Goal: Task Accomplishment & Management: Use online tool/utility

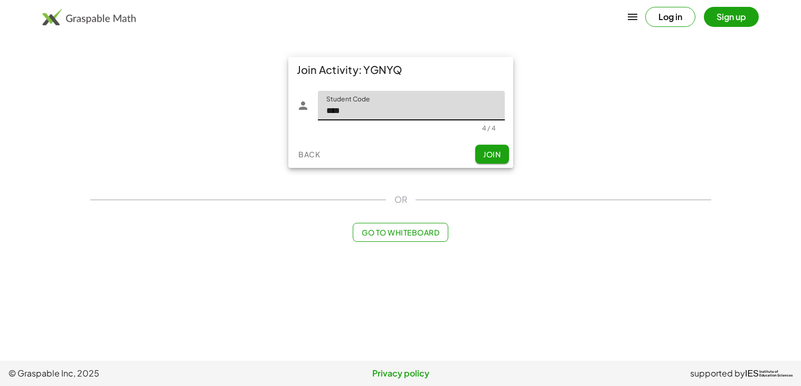
click at [477, 160] on button "Join" at bounding box center [492, 154] width 34 height 19
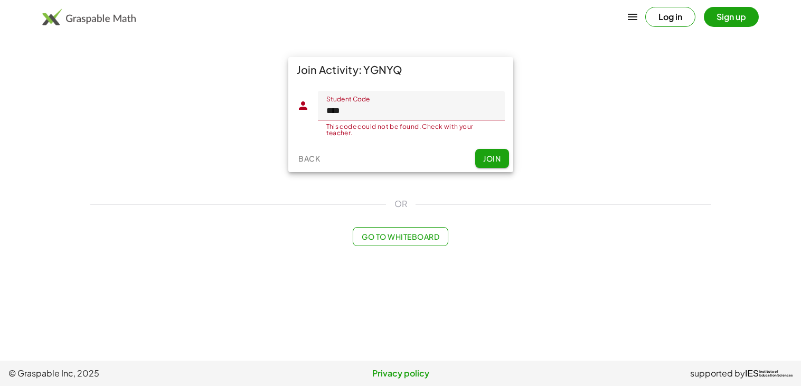
click at [380, 113] on input "****" at bounding box center [411, 106] width 187 height 30
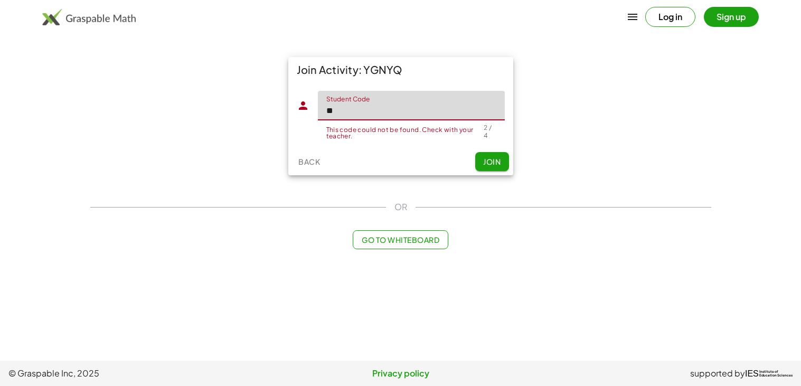
type input "*"
click at [240, 108] on div "Join Activity: YGNYQ Student Code Student Code This code could not be found. Ch…" at bounding box center [400, 116] width 633 height 131
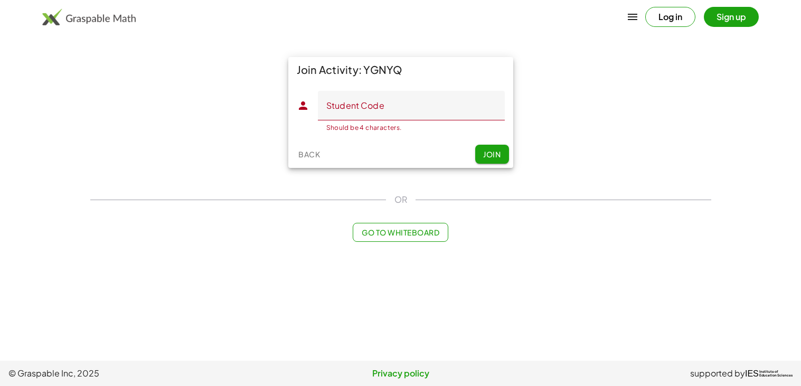
click at [408, 94] on input "Student Code" at bounding box center [411, 106] width 187 height 30
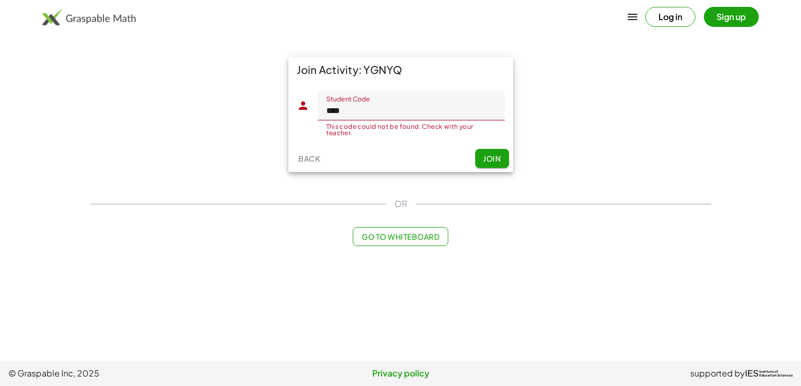
click at [373, 127] on div "This code could not be found. Check with your teacher." at bounding box center [411, 130] width 170 height 13
click at [364, 118] on input "****" at bounding box center [411, 106] width 187 height 30
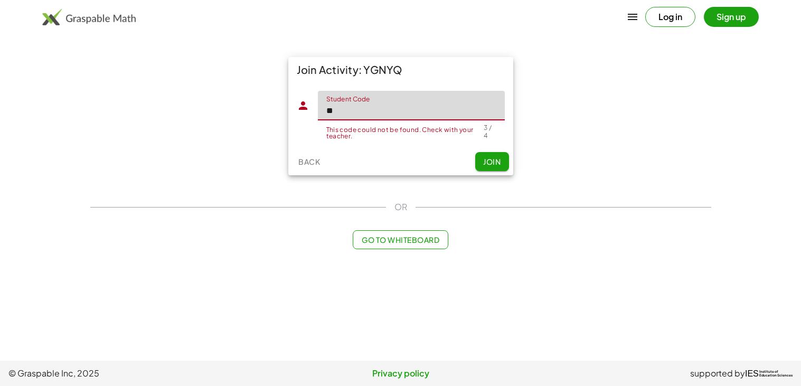
type input "*"
click at [180, 68] on div "Join Activity: YGNYQ Student Code Student Code This code could not be found. Ch…" at bounding box center [400, 116] width 633 height 131
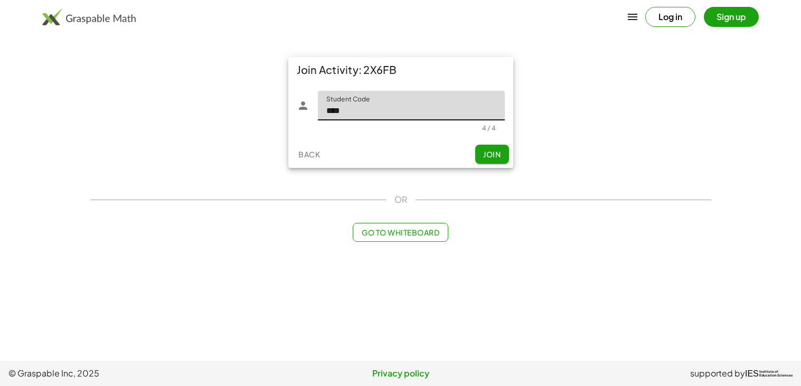
type input "****"
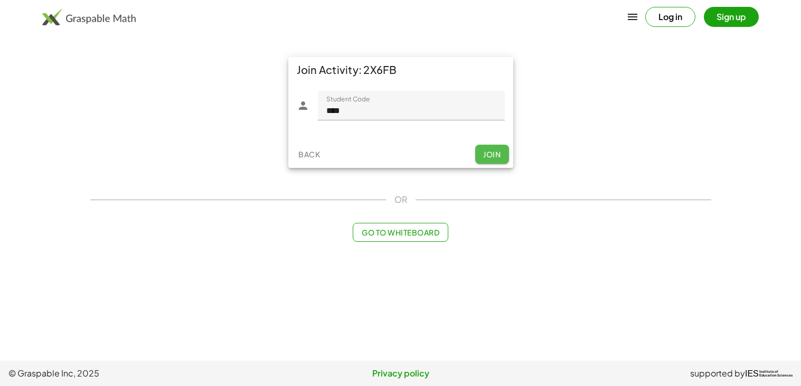
click at [499, 154] on span "Join" at bounding box center [491, 154] width 17 height 10
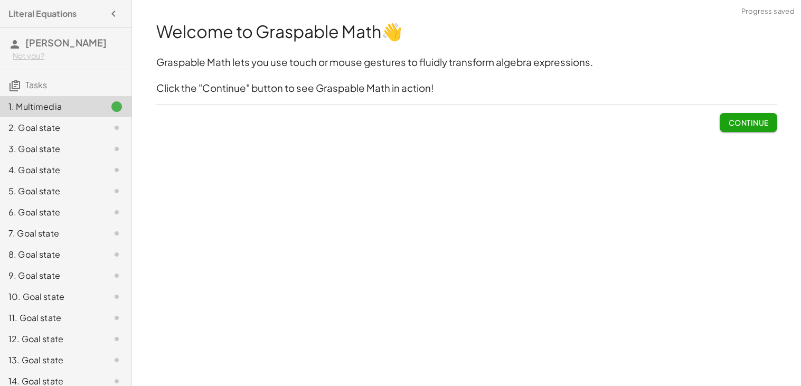
click at [754, 125] on span "Continue" at bounding box center [748, 123] width 40 height 10
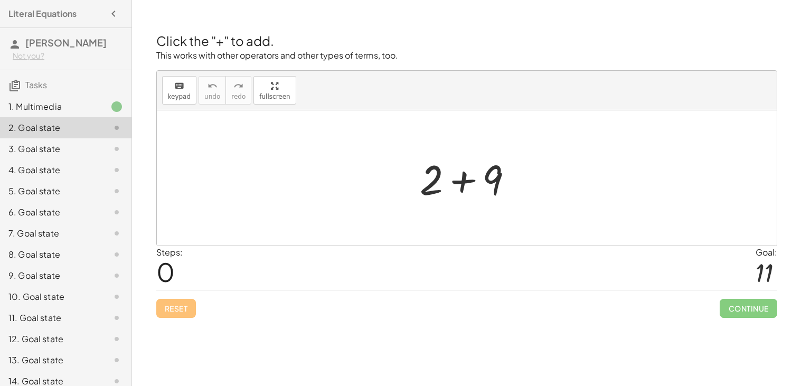
click at [167, 276] on span "0" at bounding box center [165, 271] width 18 height 32
click at [52, 108] on div "1. Multimedia" at bounding box center [50, 106] width 85 height 13
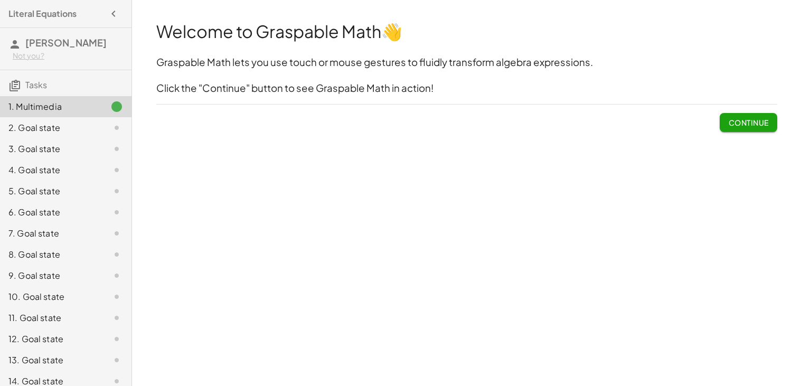
click at [52, 108] on div "1. Multimedia" at bounding box center [50, 106] width 85 height 13
click at [739, 126] on span "Continue" at bounding box center [748, 123] width 40 height 10
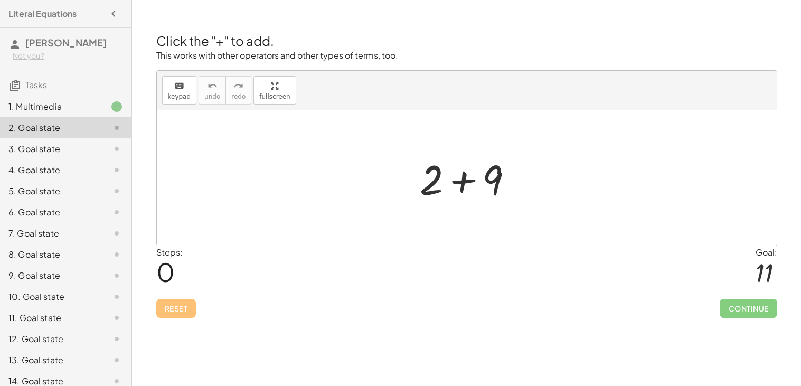
click at [462, 179] on div at bounding box center [470, 178] width 112 height 54
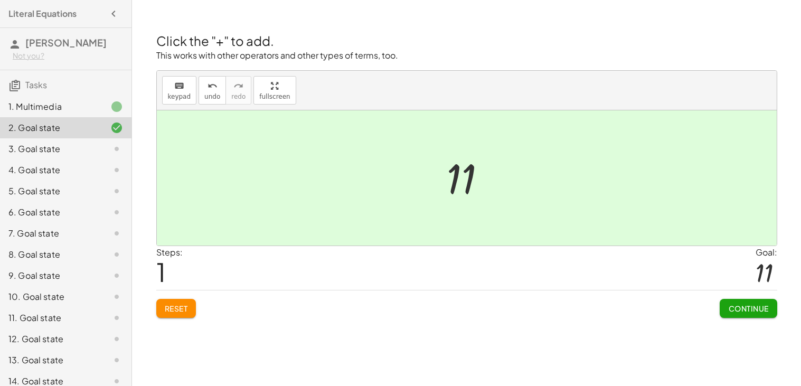
click at [753, 308] on span "Continue" at bounding box center [748, 309] width 40 height 10
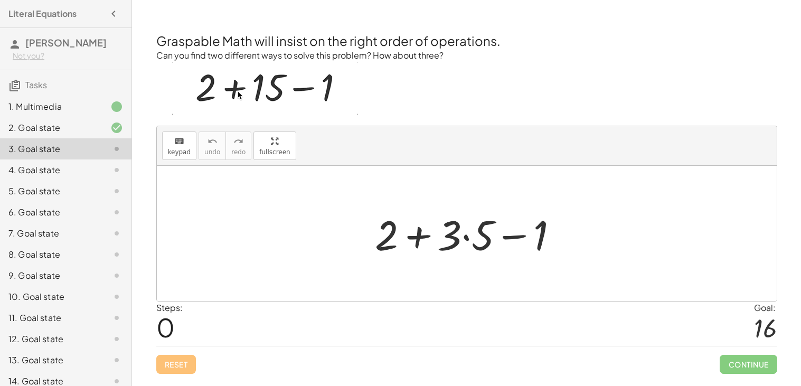
click at [418, 238] on div at bounding box center [471, 233] width 203 height 54
click at [468, 239] on div at bounding box center [471, 233] width 203 height 54
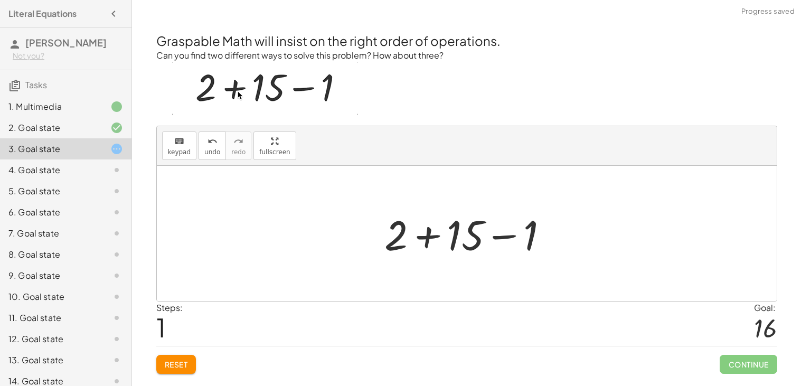
click at [423, 235] on div at bounding box center [470, 233] width 183 height 54
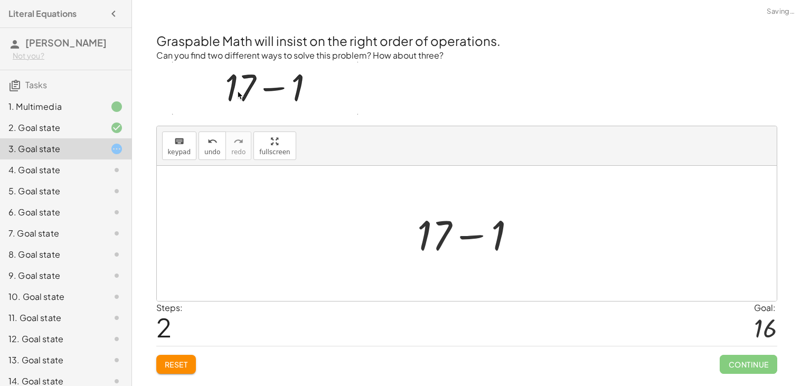
click at [471, 235] on div at bounding box center [470, 233] width 117 height 54
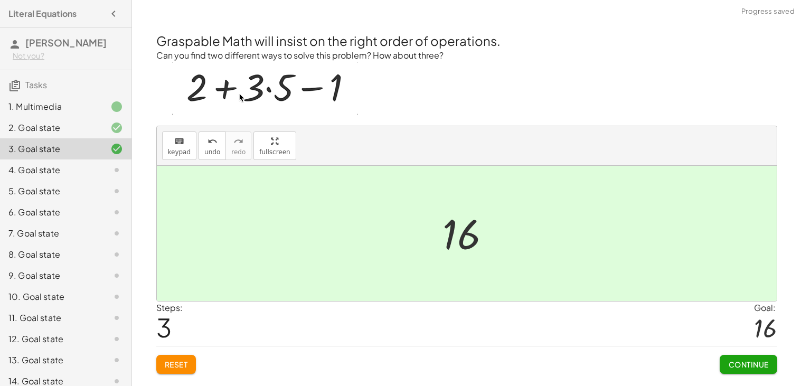
click at [736, 367] on span "Continue" at bounding box center [748, 364] width 40 height 10
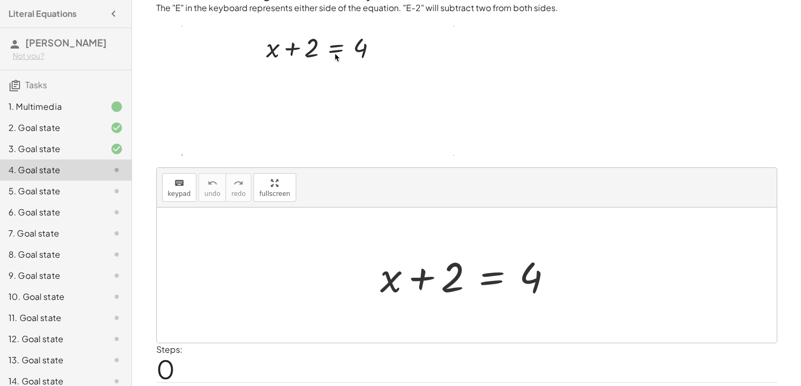
scroll to position [39, 0]
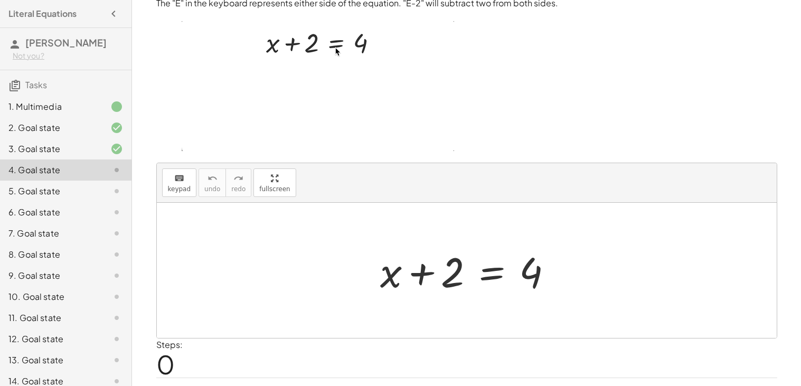
click at [491, 274] on div at bounding box center [471, 270] width 192 height 54
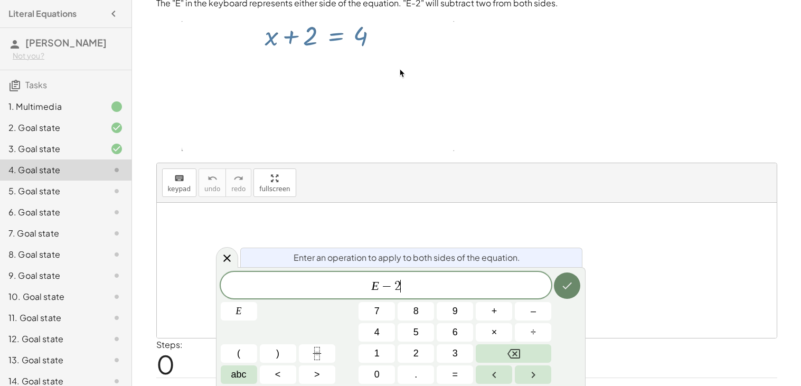
click at [579, 280] on button "Done" at bounding box center [567, 285] width 26 height 26
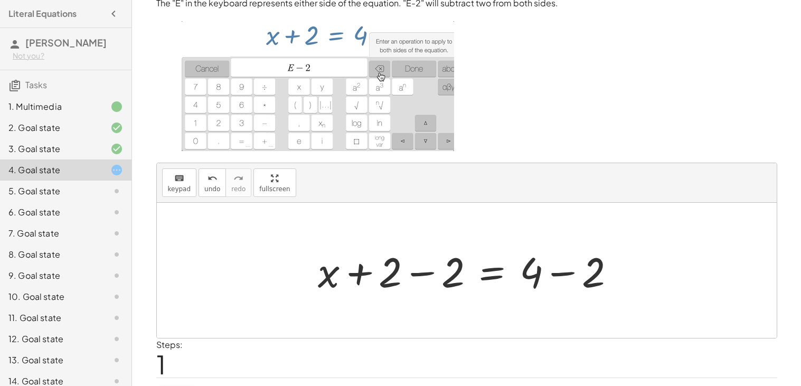
click at [400, 288] on div at bounding box center [470, 270] width 317 height 54
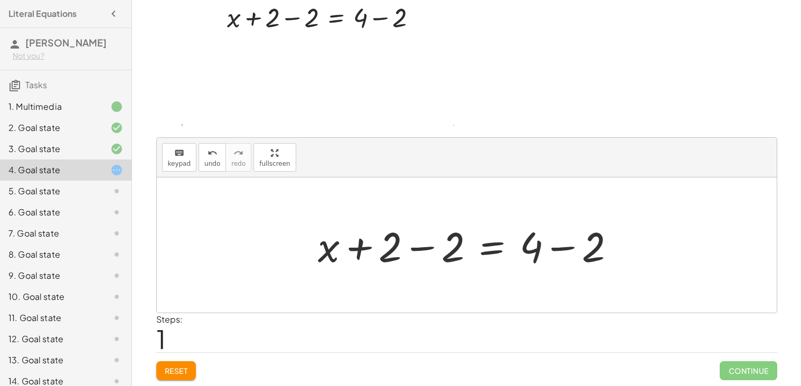
click at [558, 250] on div at bounding box center [470, 245] width 317 height 54
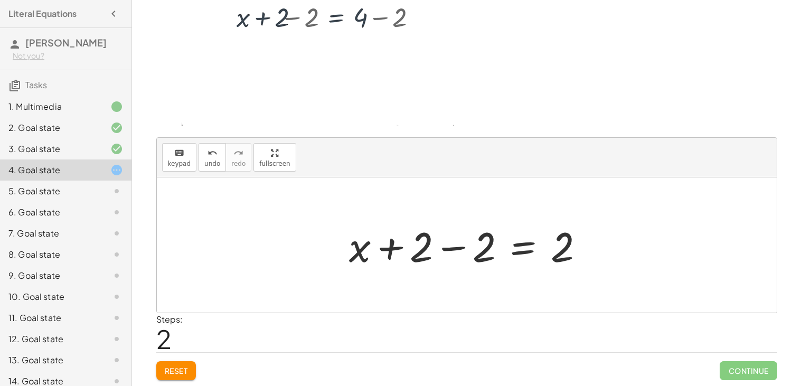
click at [397, 247] on div at bounding box center [471, 245] width 254 height 54
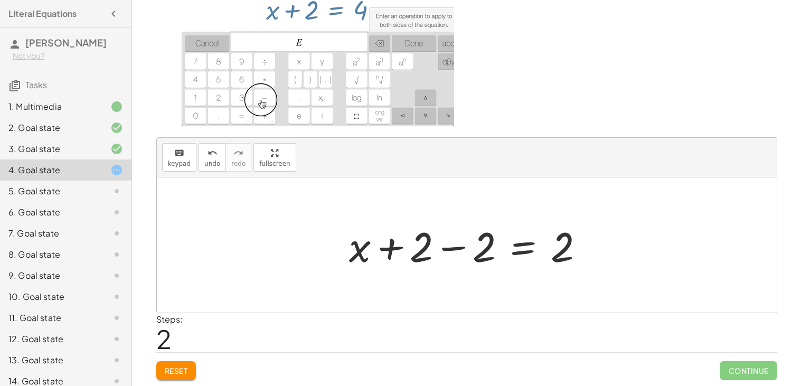
click at [445, 252] on div at bounding box center [471, 245] width 254 height 54
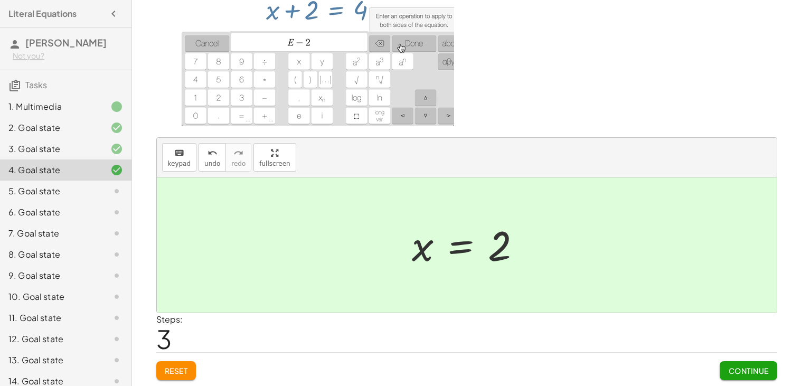
click at [747, 364] on button "Continue" at bounding box center [747, 370] width 57 height 19
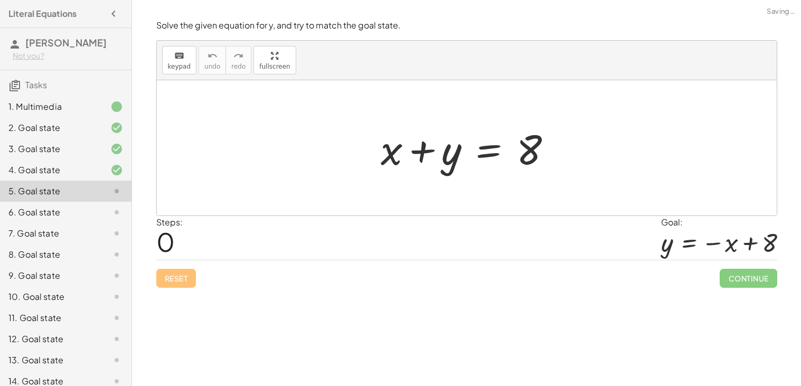
scroll to position [0, 0]
click at [423, 154] on div at bounding box center [470, 148] width 190 height 54
click at [480, 153] on div at bounding box center [470, 148] width 190 height 54
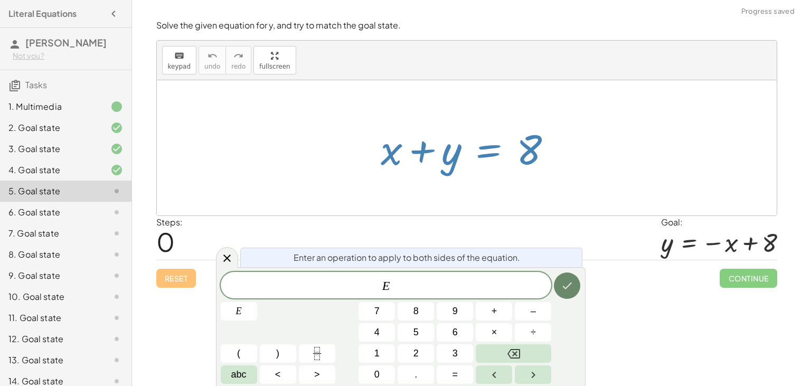
click at [574, 279] on button "Done" at bounding box center [567, 285] width 26 height 26
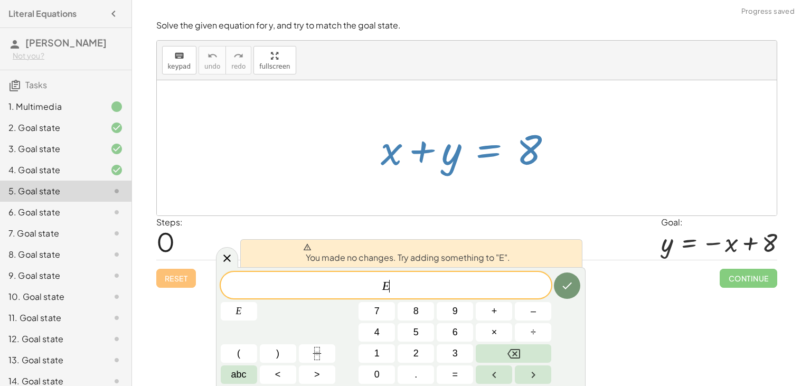
click at [603, 286] on div "Reset Continue" at bounding box center [466, 274] width 621 height 28
click at [91, 167] on div "4. Goal state" at bounding box center [50, 170] width 85 height 13
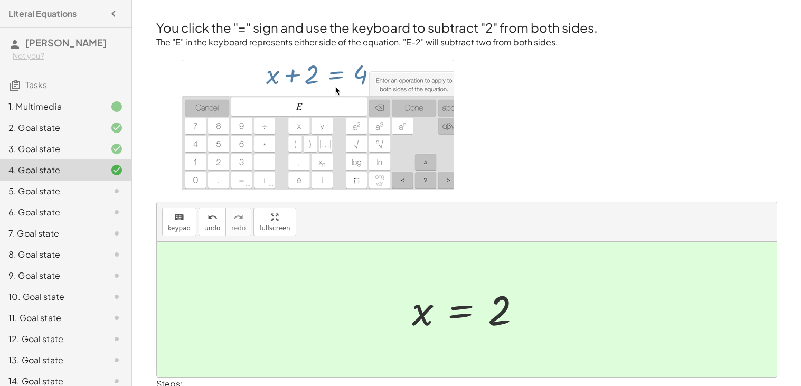
click at [114, 185] on icon at bounding box center [116, 191] width 13 height 13
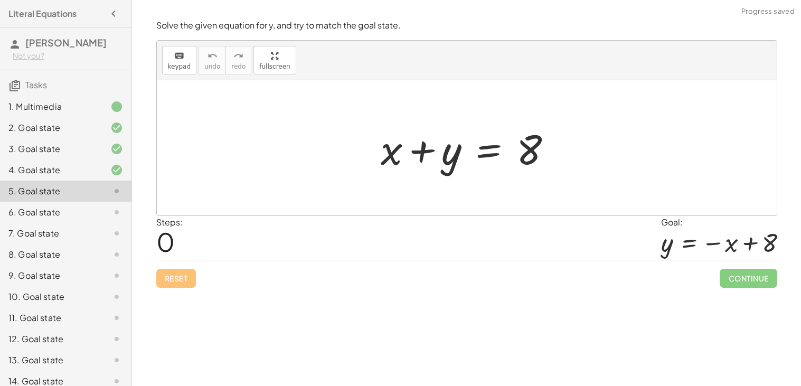
click at [422, 150] on div at bounding box center [470, 148] width 190 height 54
click at [518, 147] on div at bounding box center [470, 148] width 190 height 54
click at [522, 151] on div at bounding box center [470, 148] width 190 height 54
click at [490, 152] on div at bounding box center [470, 148] width 190 height 54
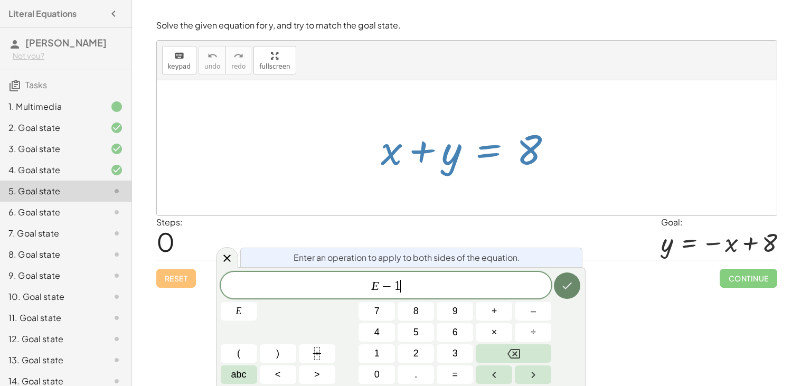
click at [566, 277] on button "Done" at bounding box center [567, 285] width 26 height 26
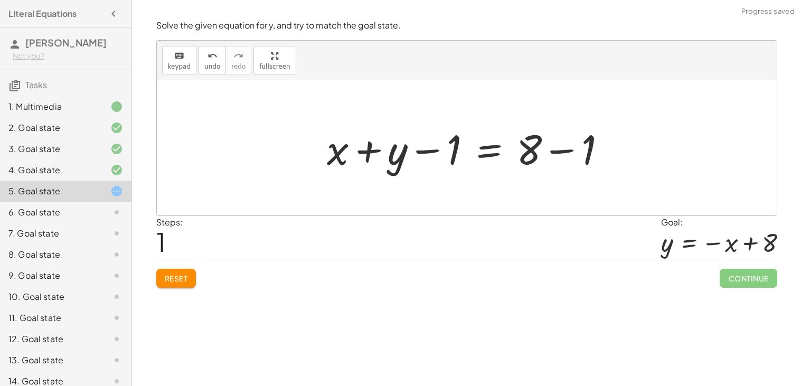
click at [427, 149] on div at bounding box center [470, 148] width 298 height 54
click at [570, 152] on div at bounding box center [470, 148] width 298 height 54
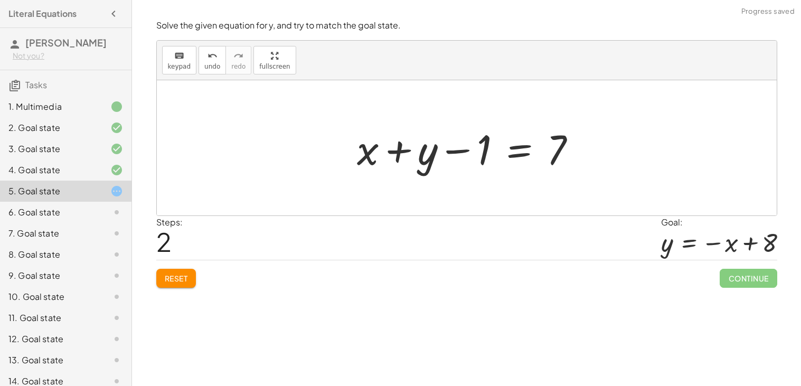
click at [459, 150] on div at bounding box center [471, 148] width 238 height 54
click at [400, 154] on div at bounding box center [471, 148] width 238 height 54
click at [453, 151] on div at bounding box center [471, 148] width 238 height 54
click at [501, 150] on div at bounding box center [471, 148] width 238 height 54
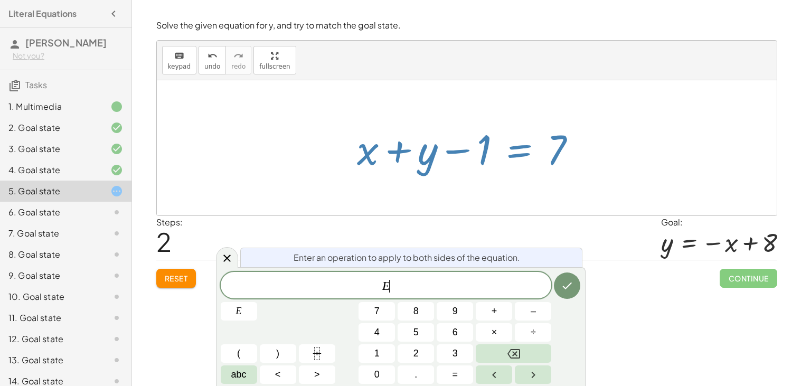
click at [533, 156] on div at bounding box center [471, 148] width 238 height 54
click at [171, 271] on button "Reset" at bounding box center [176, 278] width 40 height 19
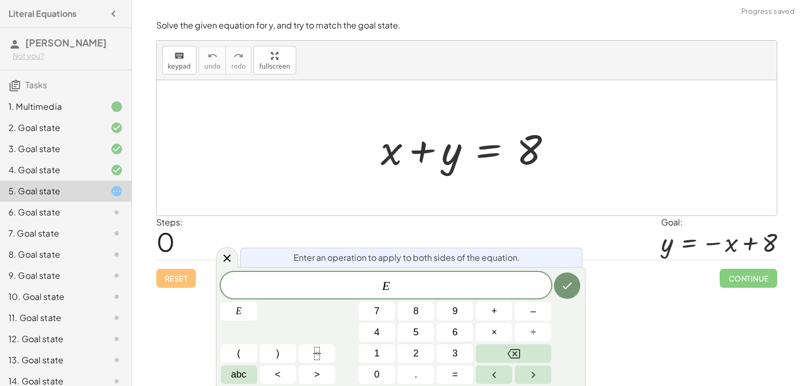
click at [414, 285] on span "E" at bounding box center [386, 286] width 331 height 15
click at [558, 284] on button "Done" at bounding box center [567, 285] width 26 height 26
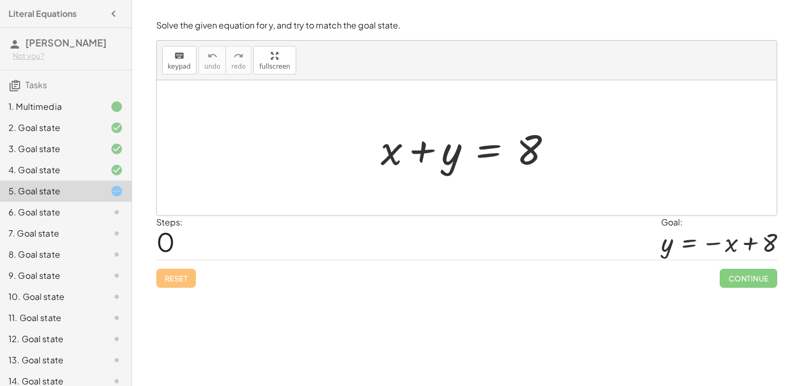
click at [494, 151] on div at bounding box center [470, 148] width 190 height 54
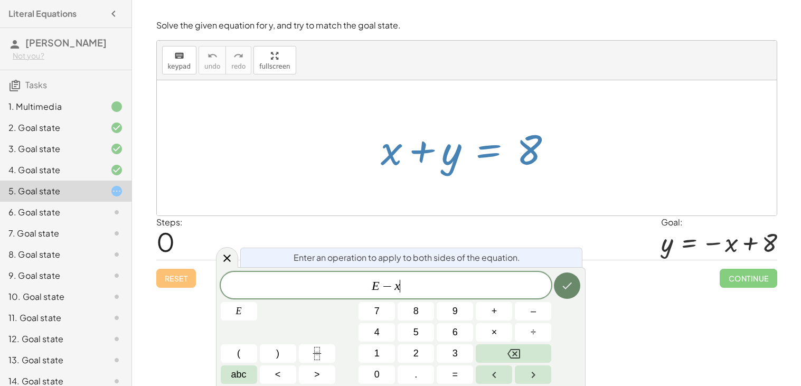
click at [561, 291] on icon "Done" at bounding box center [567, 285] width 13 height 13
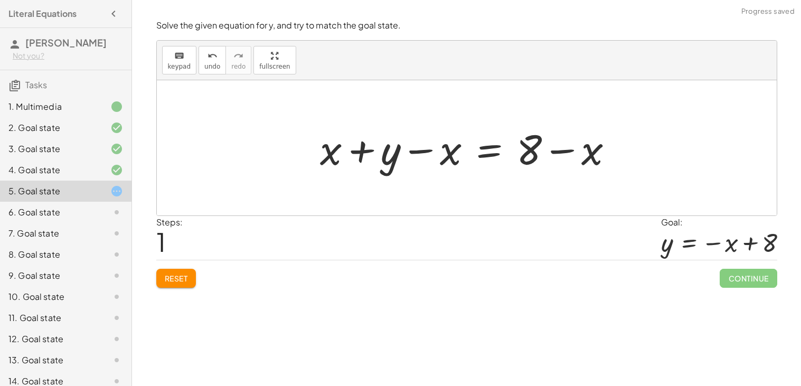
click at [425, 152] on div at bounding box center [471, 148] width 312 height 54
click at [364, 153] on div at bounding box center [471, 148] width 312 height 54
click at [342, 150] on div at bounding box center [471, 148] width 312 height 54
drag, startPoint x: 327, startPoint y: 151, endPoint x: 446, endPoint y: 151, distance: 118.8
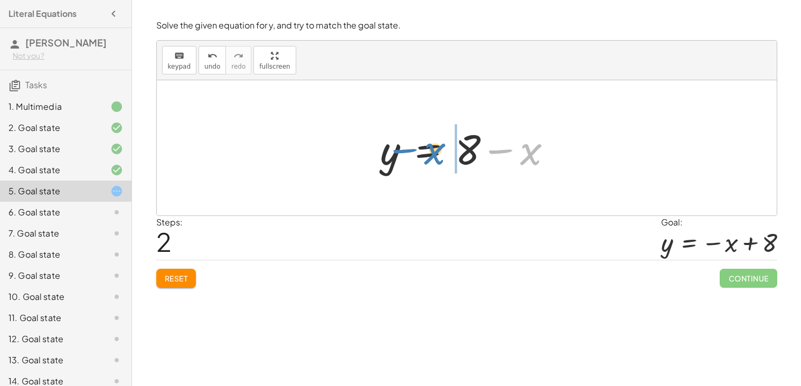
drag, startPoint x: 535, startPoint y: 155, endPoint x: 449, endPoint y: 156, distance: 85.5
click at [449, 156] on div at bounding box center [470, 148] width 190 height 54
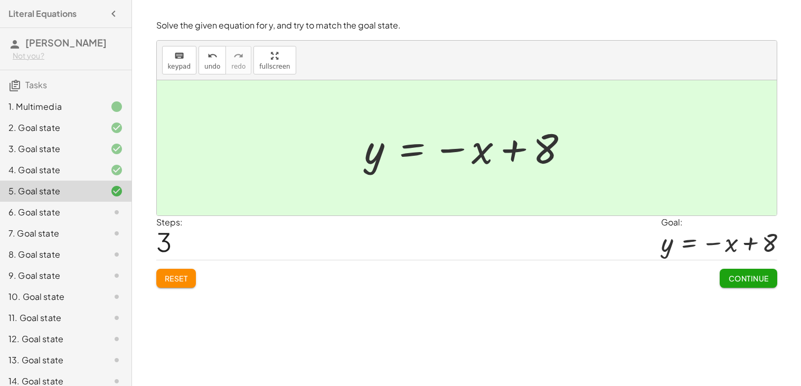
click at [735, 270] on button "Continue" at bounding box center [747, 278] width 57 height 19
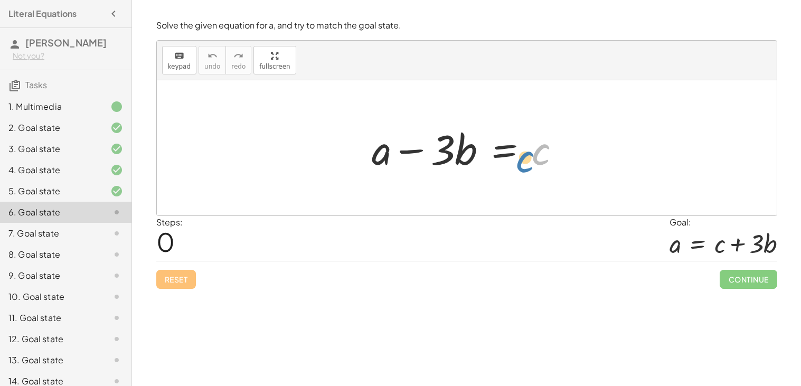
drag, startPoint x: 537, startPoint y: 151, endPoint x: 524, endPoint y: 156, distance: 13.7
click at [524, 156] on div at bounding box center [470, 148] width 208 height 54
drag, startPoint x: 459, startPoint y: 149, endPoint x: 577, endPoint y: 151, distance: 118.8
click at [577, 151] on div "· b + a − · 3 · b = c" at bounding box center [467, 147] width 620 height 135
drag, startPoint x: 437, startPoint y: 153, endPoint x: 433, endPoint y: 144, distance: 9.7
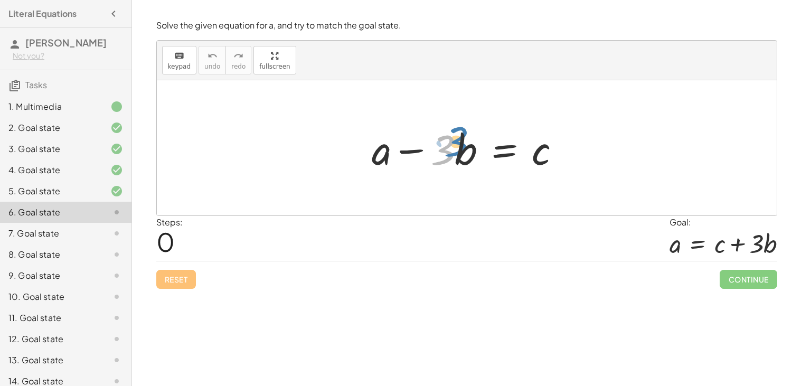
click at [433, 144] on div at bounding box center [470, 148] width 208 height 54
drag, startPoint x: 381, startPoint y: 159, endPoint x: 472, endPoint y: 157, distance: 91.3
click at [472, 157] on div at bounding box center [470, 148] width 208 height 54
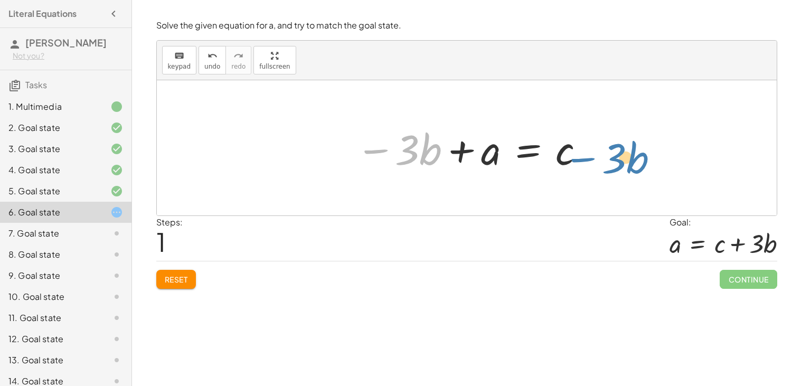
drag, startPoint x: 379, startPoint y: 149, endPoint x: 586, endPoint y: 158, distance: 207.1
click at [586, 158] on div at bounding box center [471, 148] width 241 height 54
click at [184, 283] on span "Reset" at bounding box center [176, 279] width 23 height 10
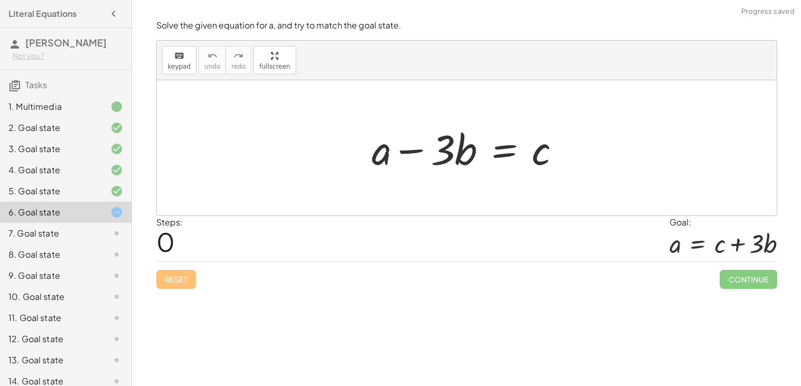
click at [500, 156] on div at bounding box center [470, 148] width 208 height 54
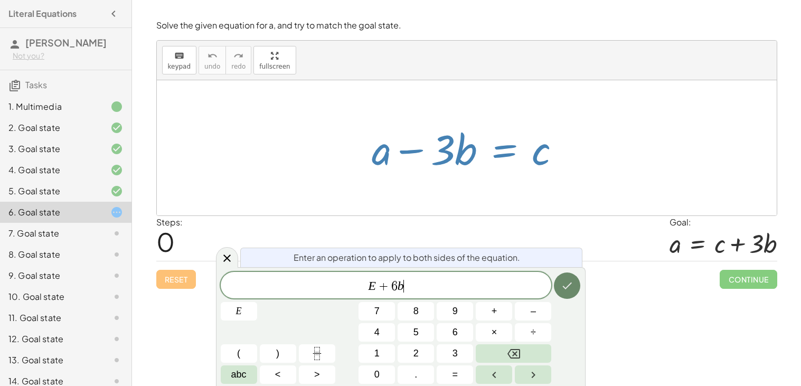
click at [561, 292] on button "Done" at bounding box center [567, 285] width 26 height 26
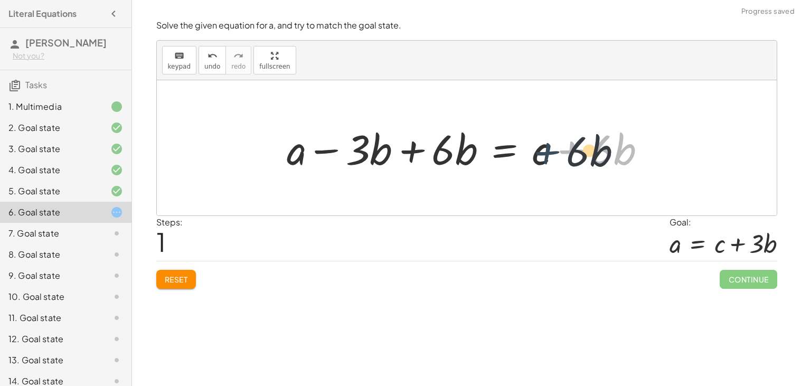
drag, startPoint x: 586, startPoint y: 155, endPoint x: 562, endPoint y: 156, distance: 24.8
click at [562, 156] on div at bounding box center [470, 148] width 378 height 54
drag, startPoint x: 595, startPoint y: 149, endPoint x: 610, endPoint y: 173, distance: 28.0
click at [610, 173] on div at bounding box center [470, 148] width 378 height 54
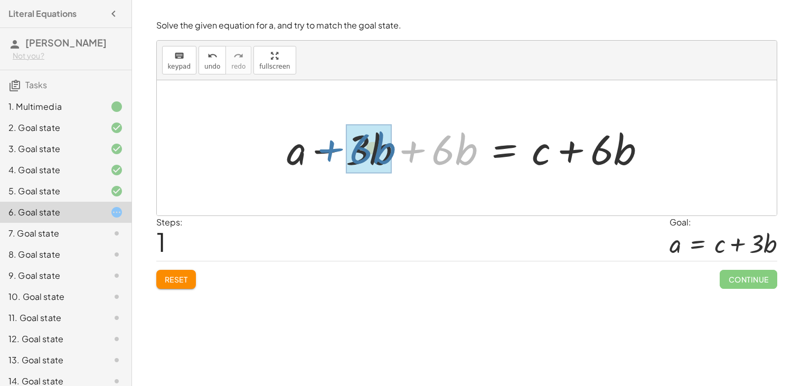
drag, startPoint x: 412, startPoint y: 149, endPoint x: 329, endPoint y: 148, distance: 83.4
click at [329, 148] on div at bounding box center [470, 148] width 378 height 54
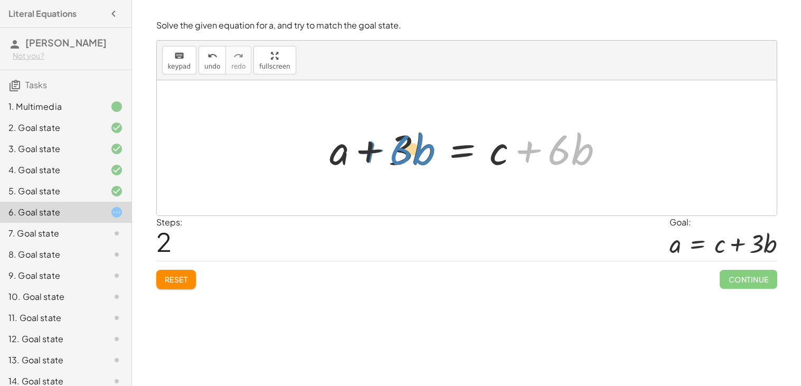
drag, startPoint x: 524, startPoint y: 154, endPoint x: 366, endPoint y: 154, distance: 158.4
click at [366, 154] on div at bounding box center [470, 148] width 293 height 54
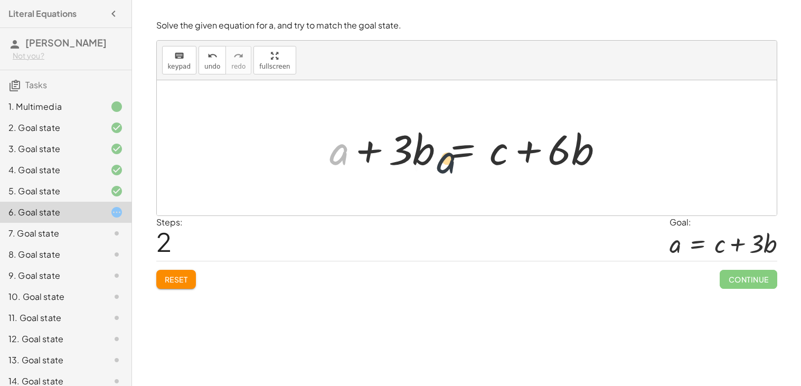
drag, startPoint x: 340, startPoint y: 147, endPoint x: 502, endPoint y: 158, distance: 162.5
click at [502, 158] on div at bounding box center [470, 148] width 293 height 54
click at [533, 147] on div at bounding box center [470, 148] width 293 height 54
click at [371, 150] on div at bounding box center [470, 148] width 293 height 54
click at [160, 282] on button "Reset" at bounding box center [176, 279] width 40 height 19
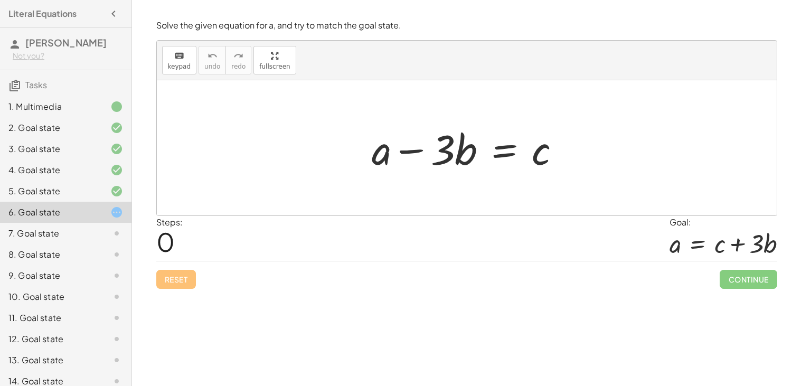
click at [498, 151] on div at bounding box center [470, 148] width 208 height 54
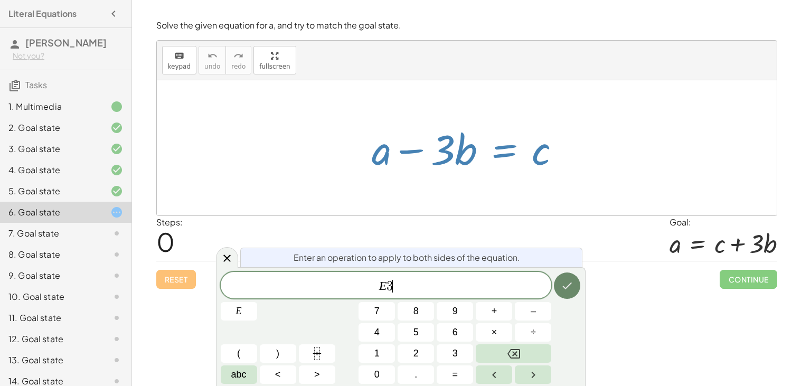
click at [565, 287] on icon "Done" at bounding box center [567, 285] width 13 height 13
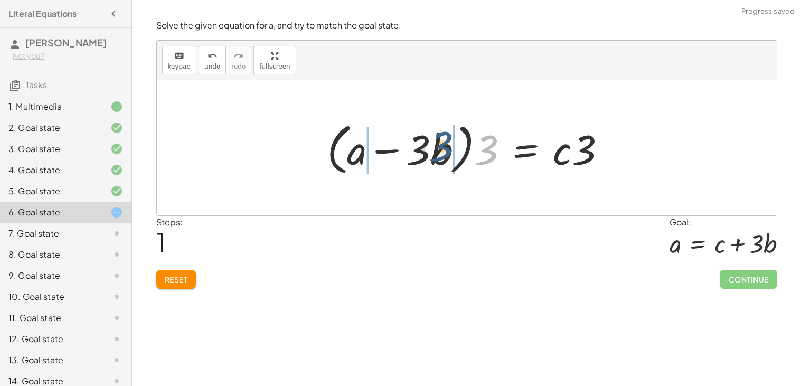
drag, startPoint x: 486, startPoint y: 153, endPoint x: 435, endPoint y: 148, distance: 50.9
click at [435, 148] on div at bounding box center [470, 148] width 298 height 61
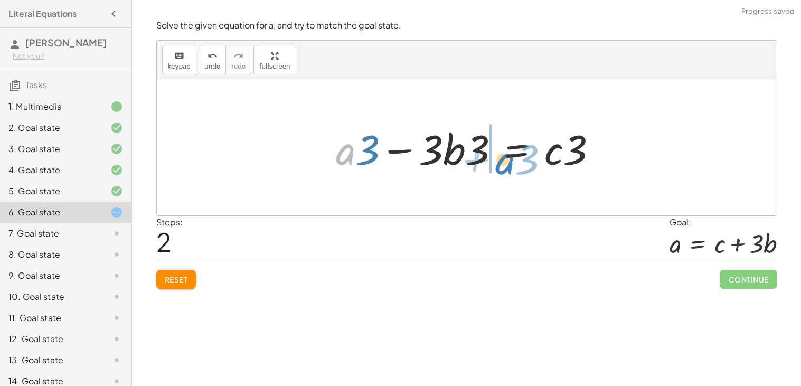
drag, startPoint x: 348, startPoint y: 150, endPoint x: 512, endPoint y: 159, distance: 163.3
click at [512, 159] on div at bounding box center [470, 148] width 280 height 54
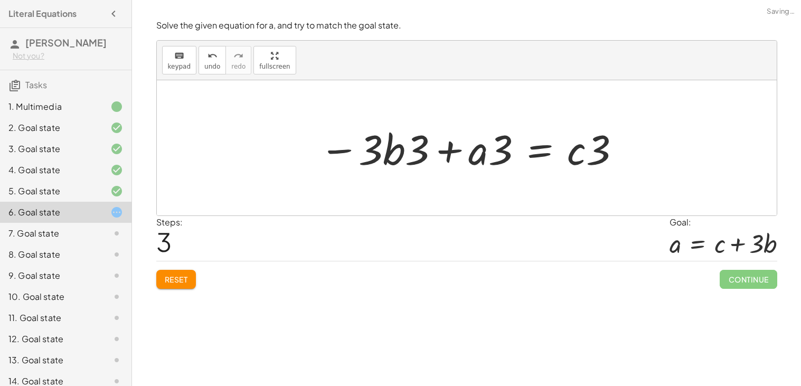
click at [199, 288] on div "Reset Continue" at bounding box center [466, 275] width 621 height 28
click at [185, 280] on span "Reset" at bounding box center [176, 279] width 23 height 10
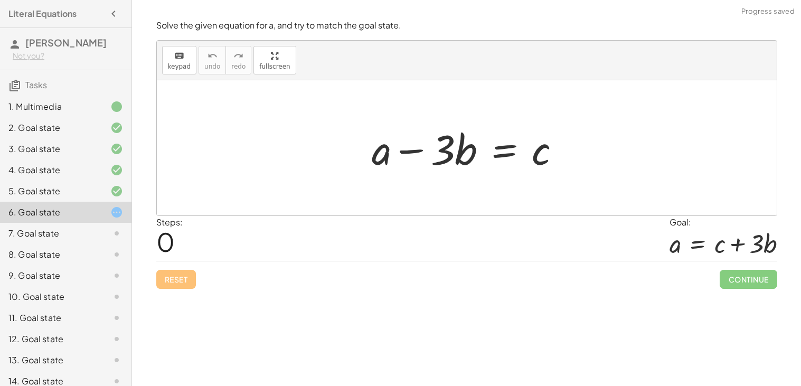
click at [84, 238] on div "7. Goal state" at bounding box center [50, 233] width 85 height 13
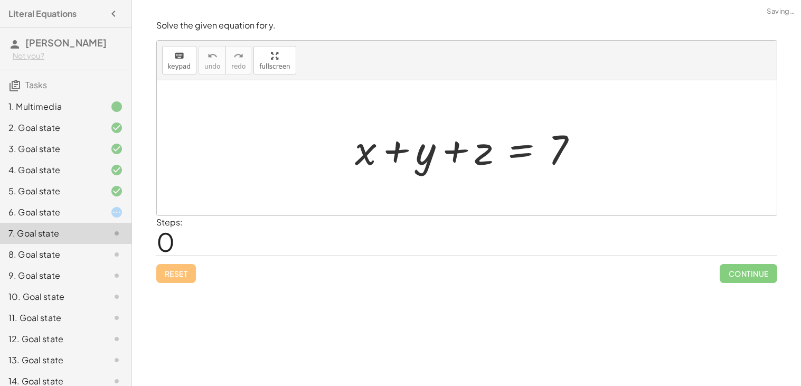
scroll to position [31, 0]
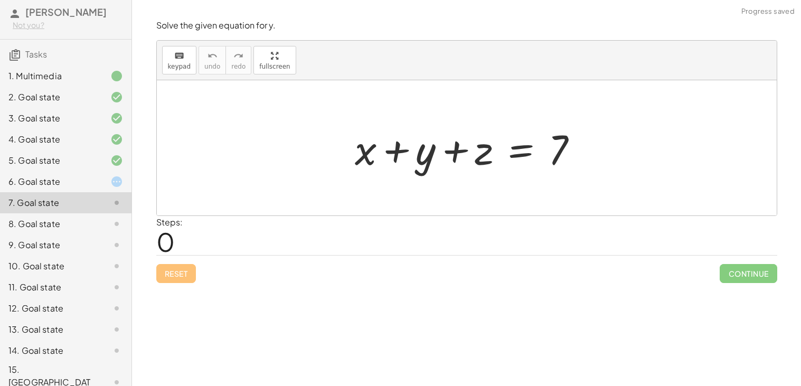
click at [51, 369] on div "15. [GEOGRAPHIC_DATA]" at bounding box center [50, 382] width 85 height 38
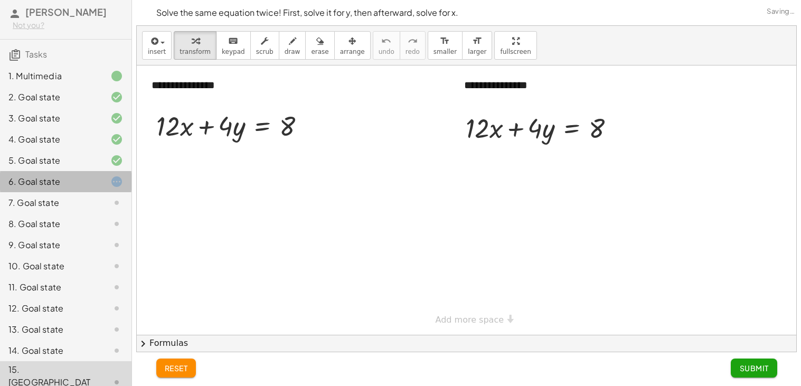
click at [67, 184] on div "6. Goal state" at bounding box center [50, 181] width 85 height 13
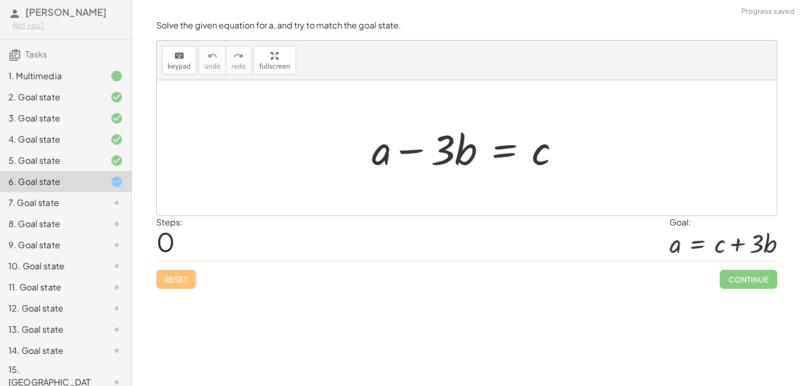
click at [68, 234] on div "7. Goal state" at bounding box center [65, 244] width 131 height 21
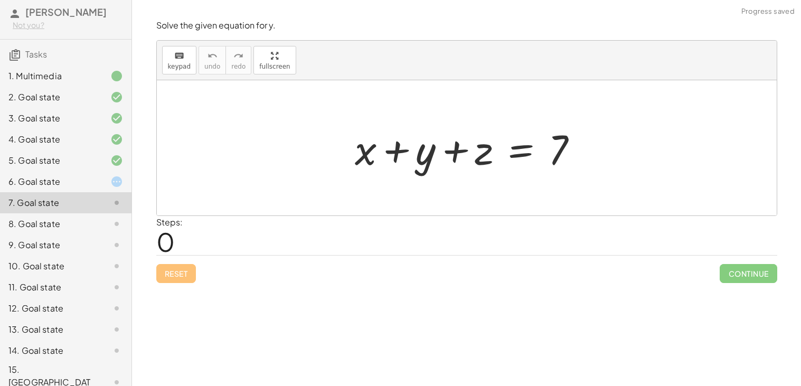
click at [60, 180] on div "6. Goal state" at bounding box center [50, 181] width 85 height 13
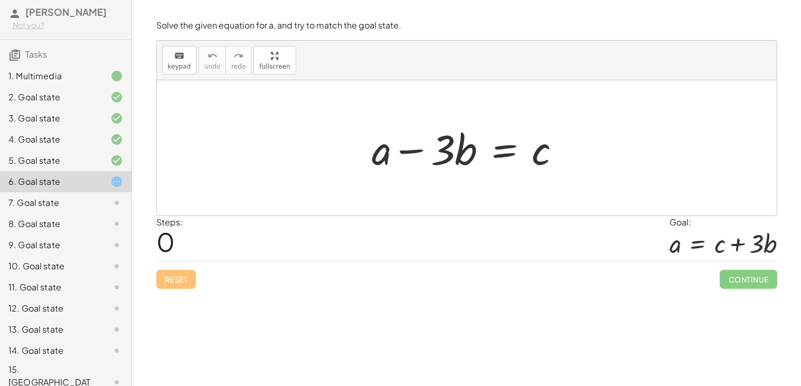
click at [501, 146] on div at bounding box center [470, 148] width 208 height 54
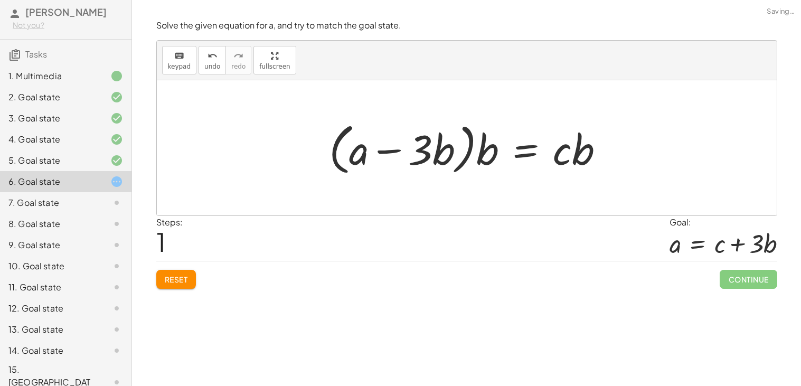
click at [193, 280] on button "Reset" at bounding box center [176, 279] width 40 height 19
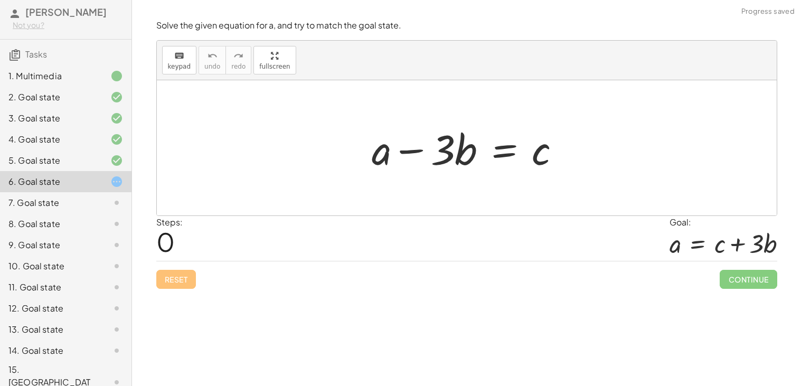
click at [502, 155] on div at bounding box center [470, 148] width 208 height 54
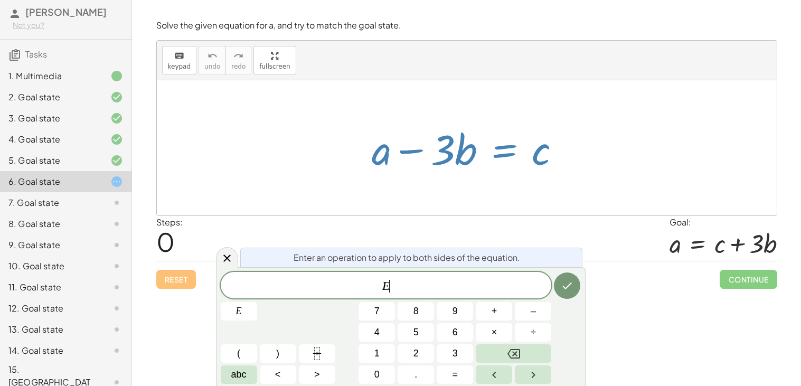
click at [487, 135] on div at bounding box center [470, 148] width 208 height 54
click at [488, 135] on div at bounding box center [470, 148] width 208 height 54
drag, startPoint x: 413, startPoint y: 150, endPoint x: 543, endPoint y: 168, distance: 131.6
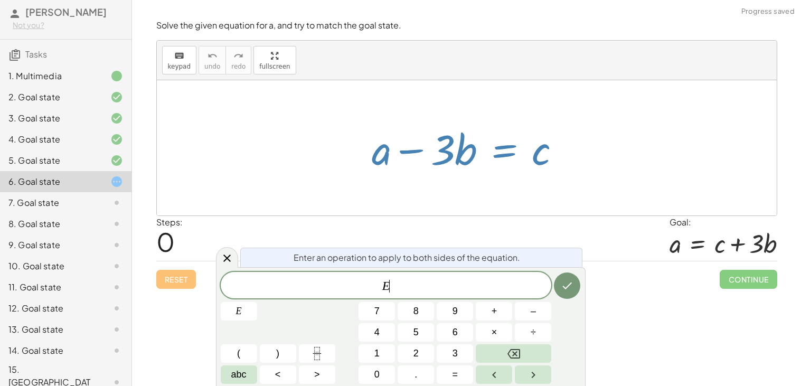
click at [543, 168] on div at bounding box center [470, 148] width 208 height 54
click at [231, 254] on icon at bounding box center [227, 258] width 13 height 13
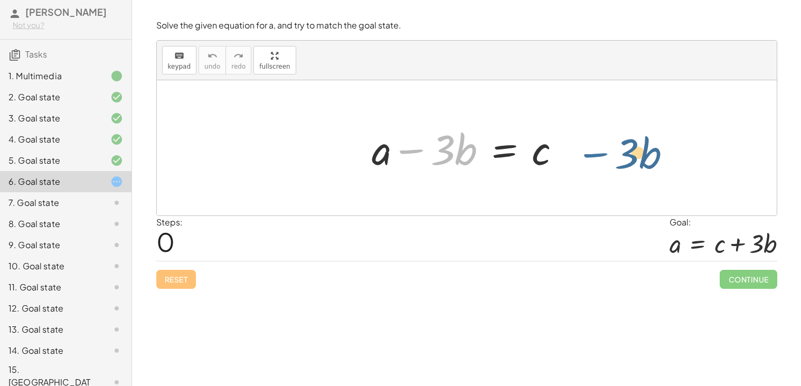
drag, startPoint x: 406, startPoint y: 151, endPoint x: 590, endPoint y: 155, distance: 183.7
click at [590, 155] on div "− · 3 · b + a − · 3 · b = c" at bounding box center [467, 147] width 620 height 135
drag, startPoint x: 410, startPoint y: 150, endPoint x: 498, endPoint y: 150, distance: 88.7
click at [498, 150] on div at bounding box center [470, 148] width 208 height 54
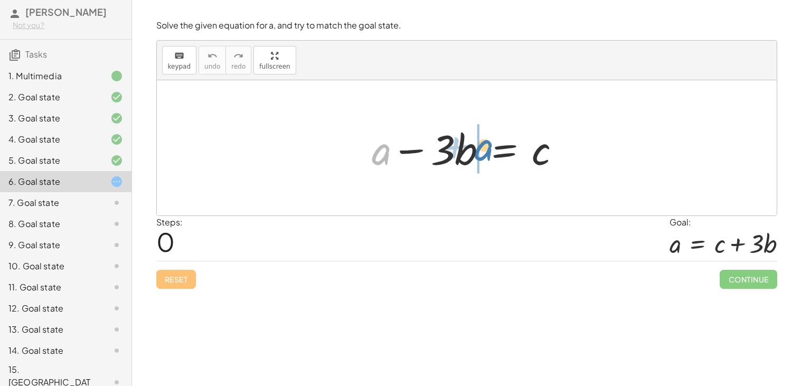
drag, startPoint x: 375, startPoint y: 149, endPoint x: 475, endPoint y: 144, distance: 100.4
click at [475, 144] on div at bounding box center [470, 148] width 208 height 54
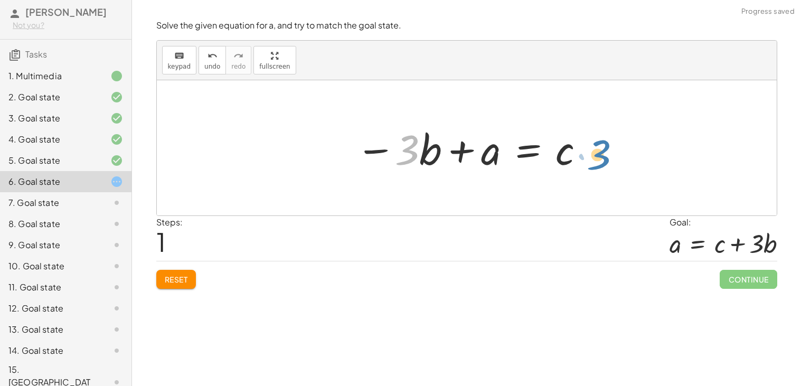
drag, startPoint x: 399, startPoint y: 147, endPoint x: 586, endPoint y: 153, distance: 187.5
click at [586, 153] on div at bounding box center [471, 148] width 241 height 54
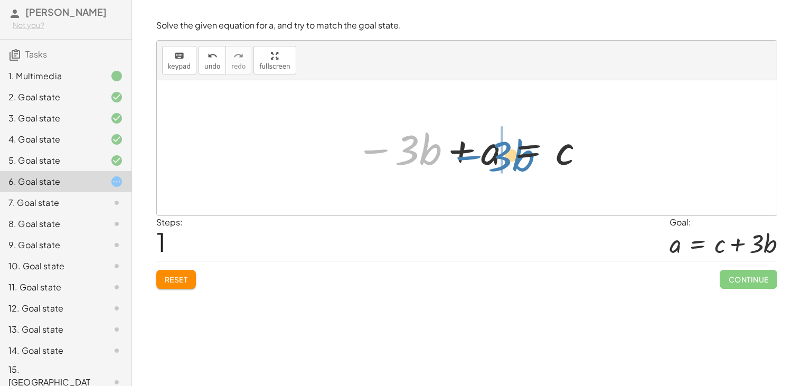
drag, startPoint x: 368, startPoint y: 148, endPoint x: 458, endPoint y: 155, distance: 89.4
click at [458, 155] on div at bounding box center [471, 148] width 241 height 54
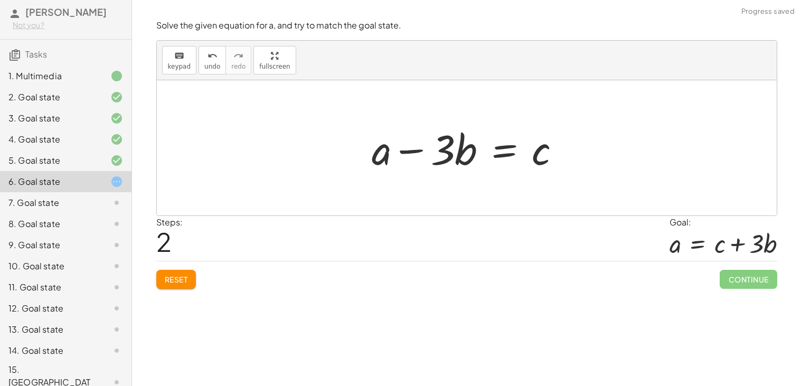
click at [169, 279] on span "Reset" at bounding box center [176, 279] width 23 height 10
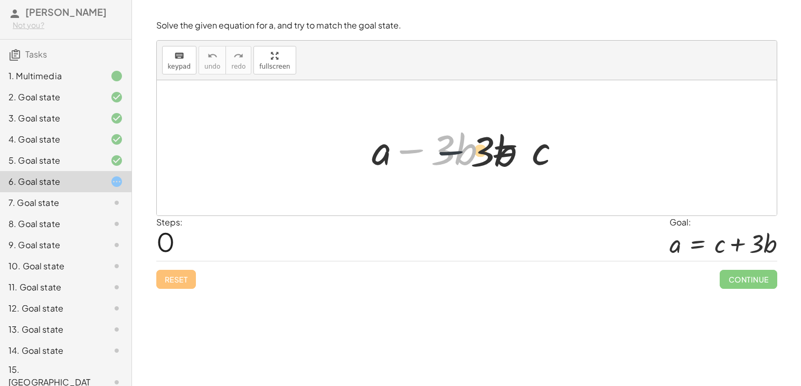
drag, startPoint x: 409, startPoint y: 153, endPoint x: 532, endPoint y: 162, distance: 122.8
click at [532, 162] on div at bounding box center [470, 148] width 208 height 54
click at [43, 209] on div "7. Goal state" at bounding box center [50, 202] width 85 height 13
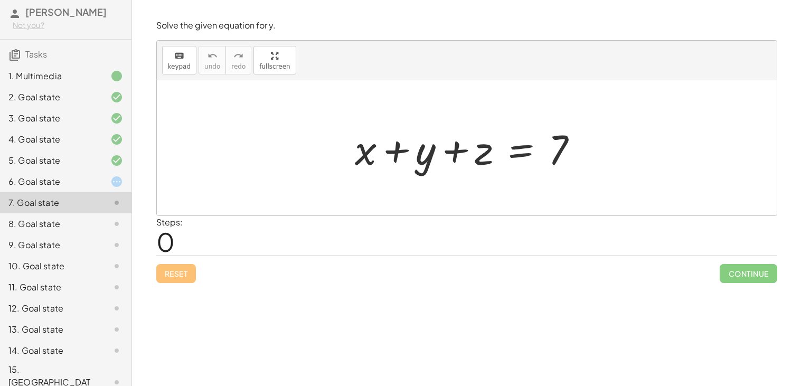
click at [172, 264] on div "Reset Continue" at bounding box center [466, 269] width 621 height 28
click at [181, 272] on div "Reset Continue" at bounding box center [466, 269] width 621 height 28
click at [513, 154] on div at bounding box center [470, 148] width 242 height 54
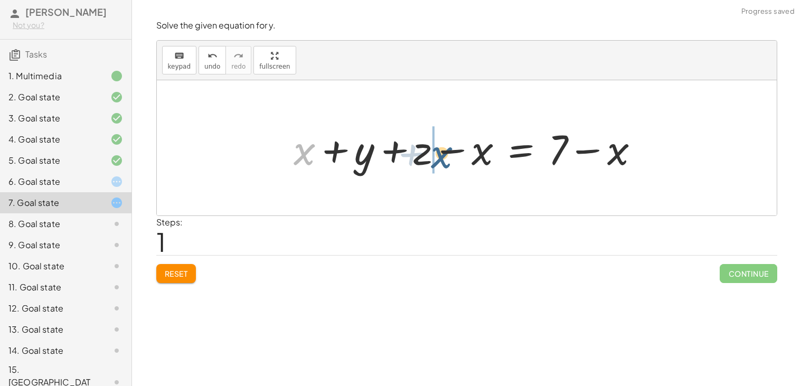
drag, startPoint x: 304, startPoint y: 150, endPoint x: 442, endPoint y: 153, distance: 138.3
click at [442, 153] on div at bounding box center [470, 148] width 364 height 54
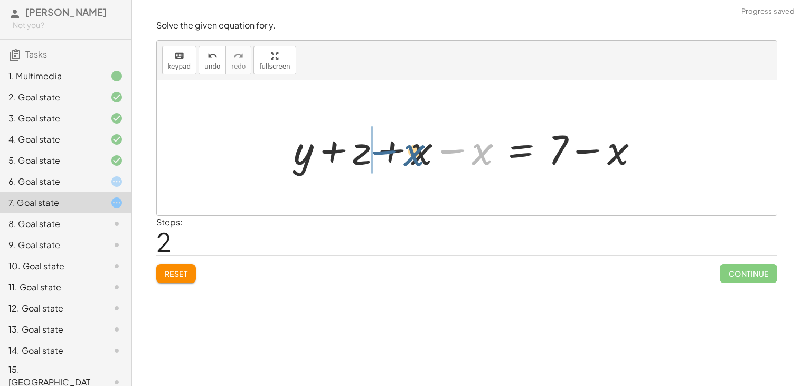
drag, startPoint x: 471, startPoint y: 149, endPoint x: 404, endPoint y: 151, distance: 67.6
click at [404, 151] on div at bounding box center [470, 148] width 364 height 54
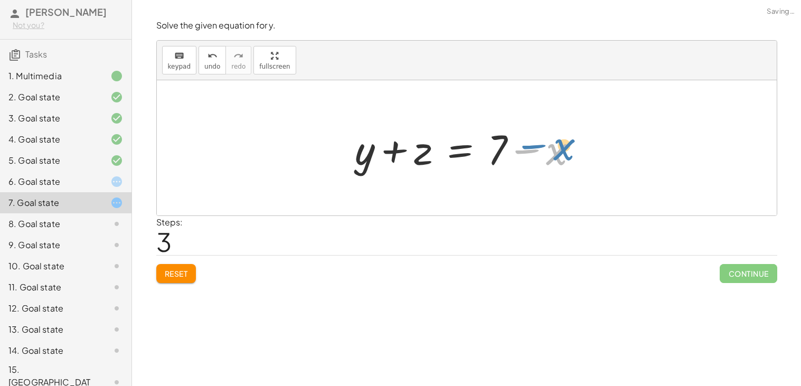
drag, startPoint x: 564, startPoint y: 151, endPoint x: 577, endPoint y: 146, distance: 14.2
click at [577, 146] on div at bounding box center [470, 148] width 242 height 54
click at [178, 272] on span "Reset" at bounding box center [176, 274] width 23 height 10
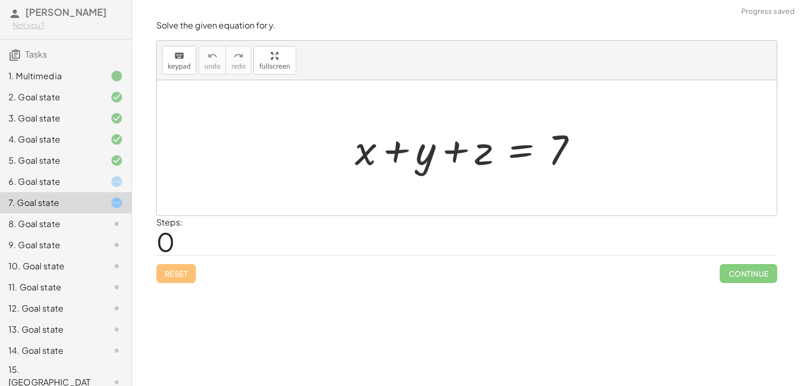
click at [88, 181] on div "6. Goal state" at bounding box center [50, 181] width 85 height 13
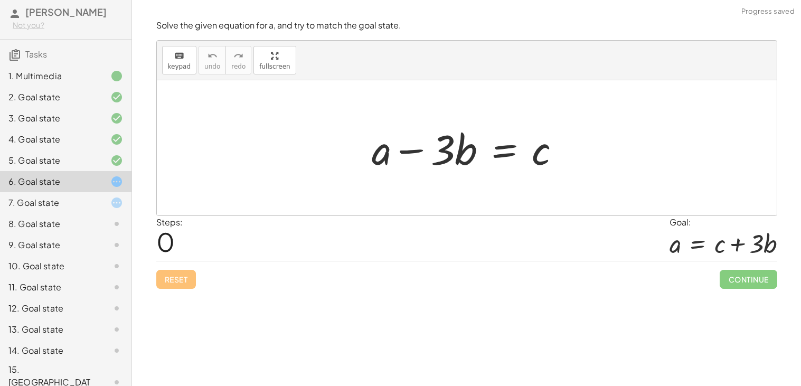
click at [502, 155] on div at bounding box center [470, 148] width 208 height 54
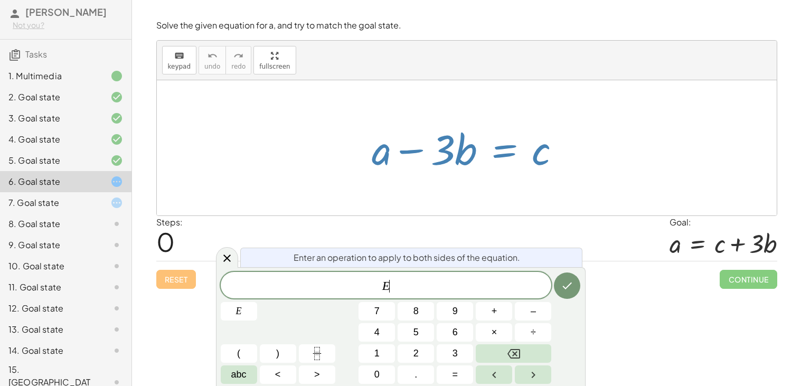
click at [502, 150] on div at bounding box center [470, 148] width 208 height 54
click at [563, 287] on icon "Done" at bounding box center [568, 285] width 10 height 7
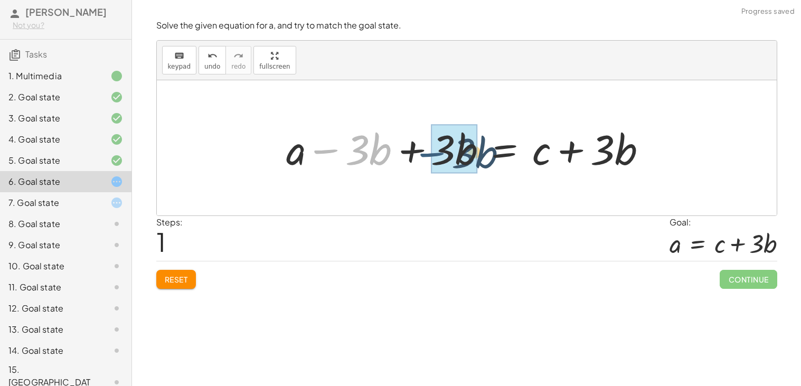
drag, startPoint x: 324, startPoint y: 151, endPoint x: 430, endPoint y: 154, distance: 106.7
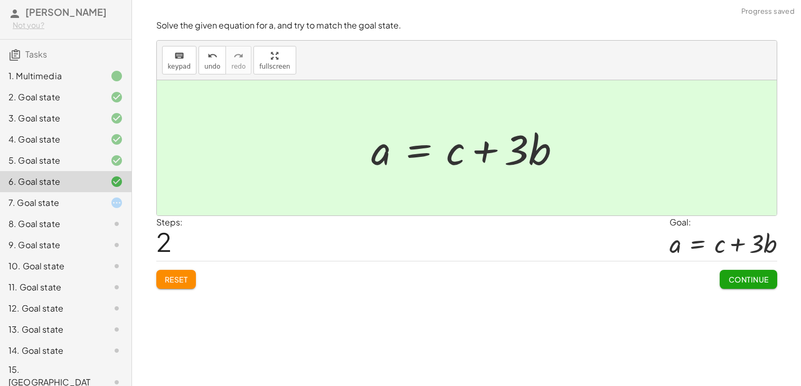
click at [742, 270] on button "Continue" at bounding box center [747, 279] width 57 height 19
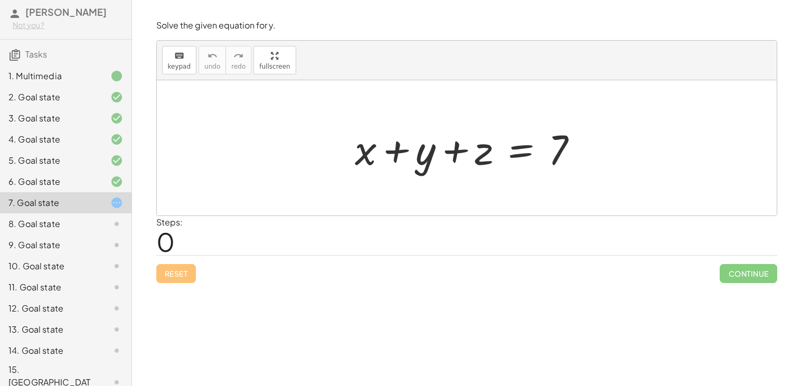
click at [524, 155] on div at bounding box center [470, 148] width 242 height 54
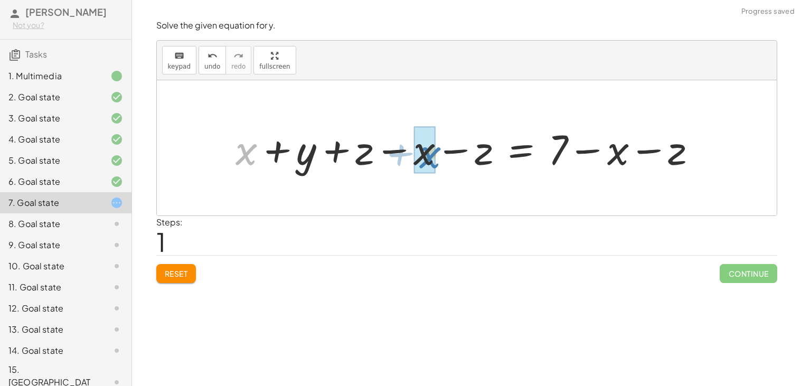
drag, startPoint x: 238, startPoint y: 148, endPoint x: 416, endPoint y: 150, distance: 178.4
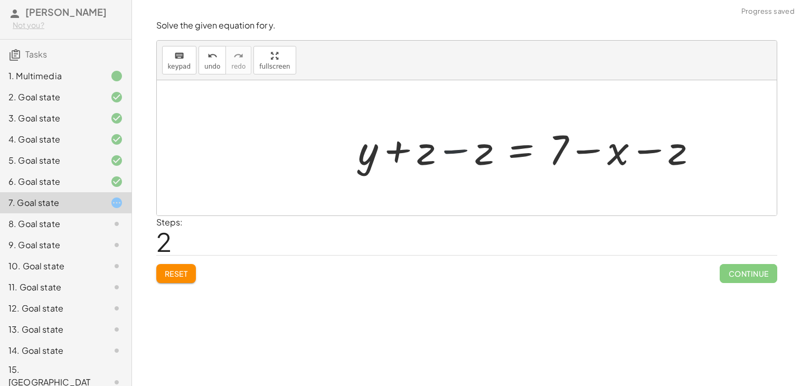
drag, startPoint x: 471, startPoint y: 151, endPoint x: 456, endPoint y: 150, distance: 14.8
click at [456, 150] on div at bounding box center [532, 148] width 358 height 54
drag, startPoint x: 456, startPoint y: 150, endPoint x: 423, endPoint y: 151, distance: 32.7
click at [423, 151] on div at bounding box center [532, 148] width 358 height 54
click at [193, 270] on button "Reset" at bounding box center [176, 273] width 40 height 19
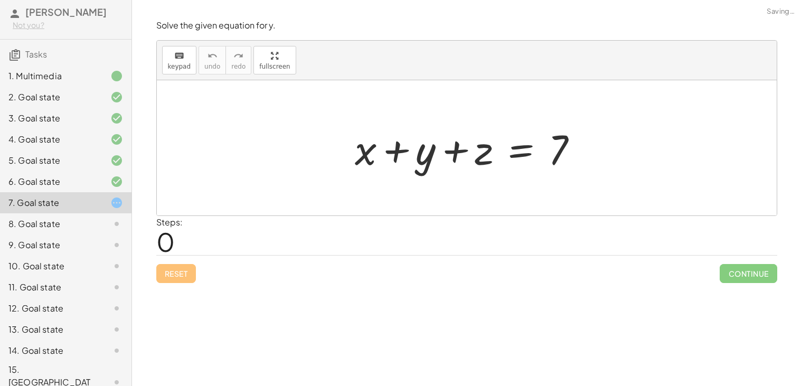
click at [523, 156] on div at bounding box center [470, 148] width 242 height 54
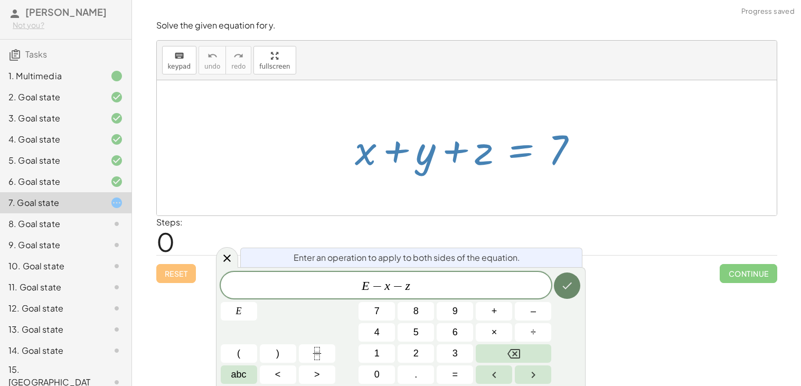
click at [567, 283] on icon "Done" at bounding box center [567, 285] width 13 height 13
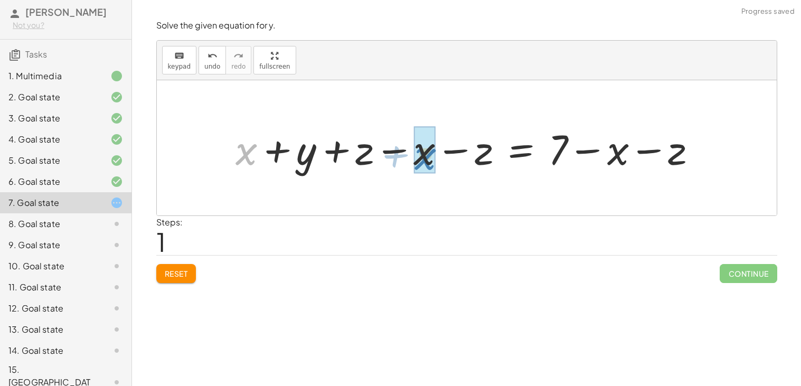
drag, startPoint x: 244, startPoint y: 154, endPoint x: 427, endPoint y: 156, distance: 182.1
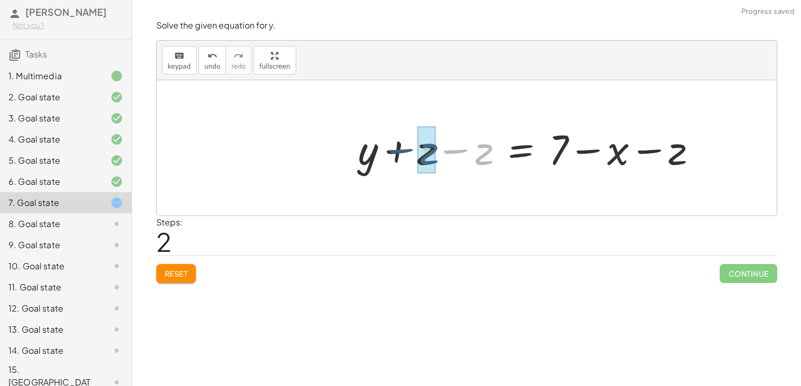
drag, startPoint x: 480, startPoint y: 156, endPoint x: 425, endPoint y: 156, distance: 54.9
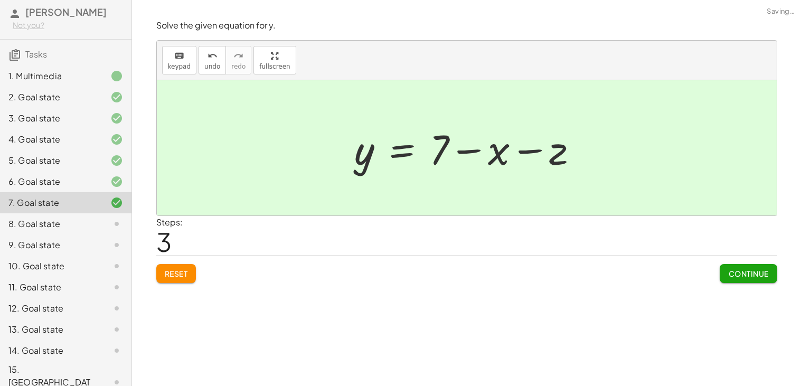
click at [737, 269] on span "Continue" at bounding box center [748, 274] width 40 height 10
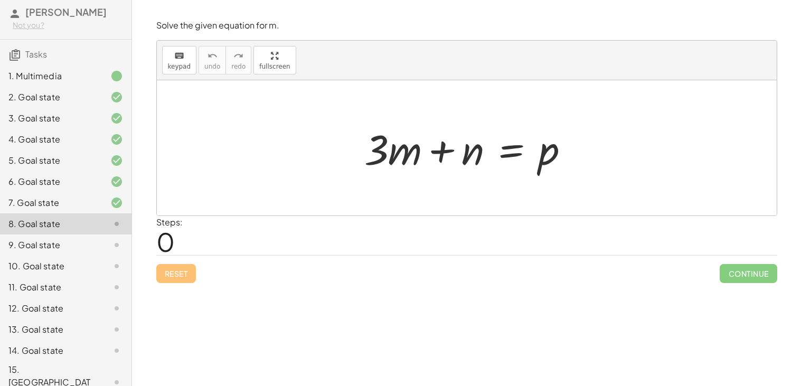
click at [517, 144] on div at bounding box center [471, 148] width 224 height 54
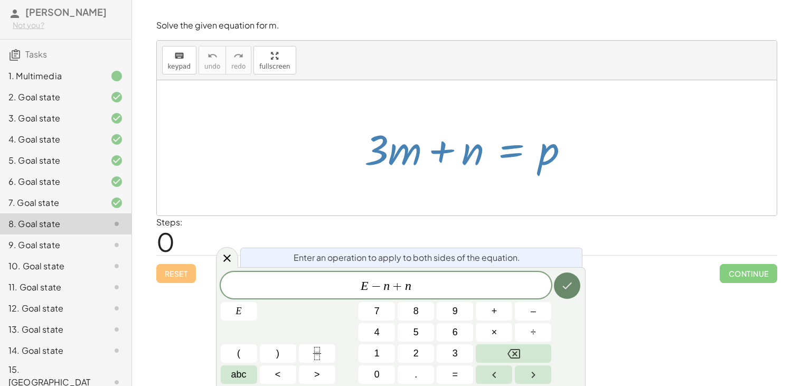
click at [567, 285] on icon "Done" at bounding box center [567, 285] width 13 height 13
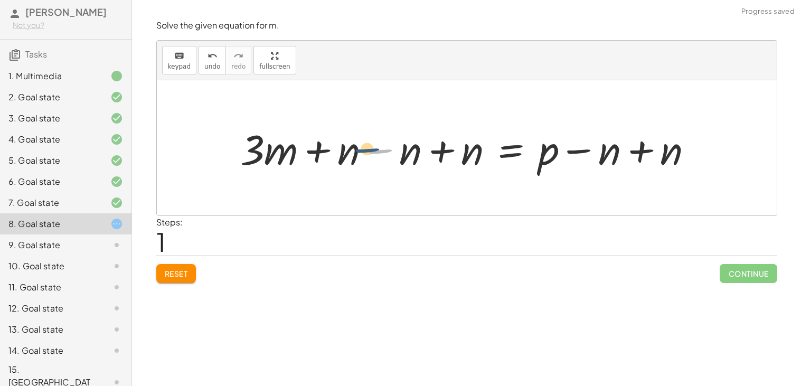
drag, startPoint x: 395, startPoint y: 150, endPoint x: 382, endPoint y: 149, distance: 13.8
click at [382, 149] on div at bounding box center [470, 148] width 471 height 54
drag, startPoint x: 382, startPoint y: 149, endPoint x: 343, endPoint y: 151, distance: 38.6
click at [343, 151] on div at bounding box center [470, 148] width 471 height 54
drag, startPoint x: 414, startPoint y: 155, endPoint x: 344, endPoint y: 154, distance: 70.2
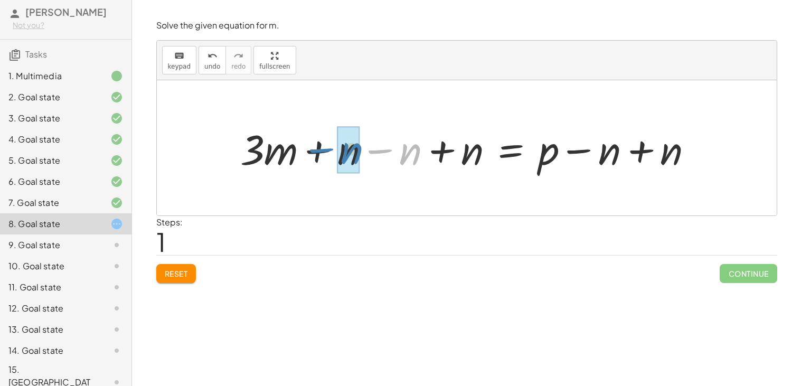
click at [344, 154] on div at bounding box center [470, 148] width 471 height 54
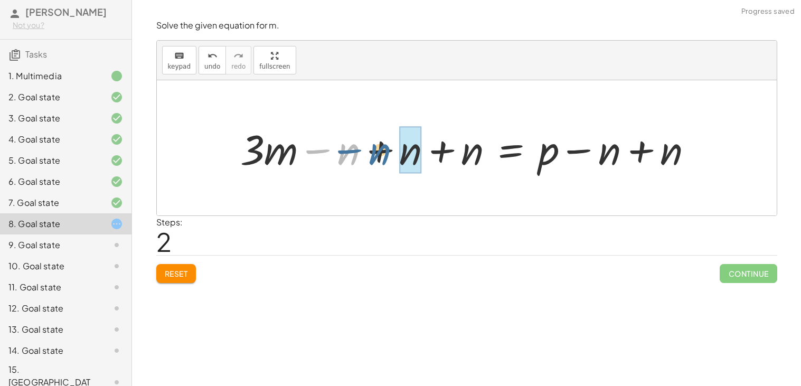
drag, startPoint x: 350, startPoint y: 153, endPoint x: 382, endPoint y: 153, distance: 31.7
click at [382, 153] on div at bounding box center [470, 148] width 471 height 54
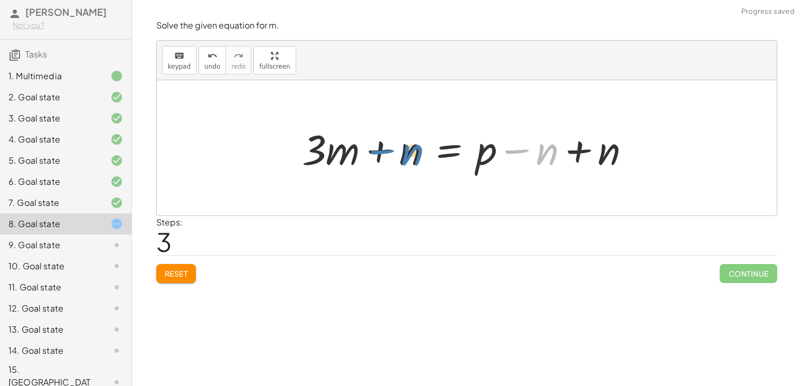
drag, startPoint x: 546, startPoint y: 155, endPoint x: 410, endPoint y: 156, distance: 136.7
click at [410, 156] on div at bounding box center [470, 148] width 347 height 54
drag, startPoint x: 394, startPoint y: 154, endPoint x: 550, endPoint y: 157, distance: 156.3
click at [550, 157] on div at bounding box center [470, 148] width 347 height 54
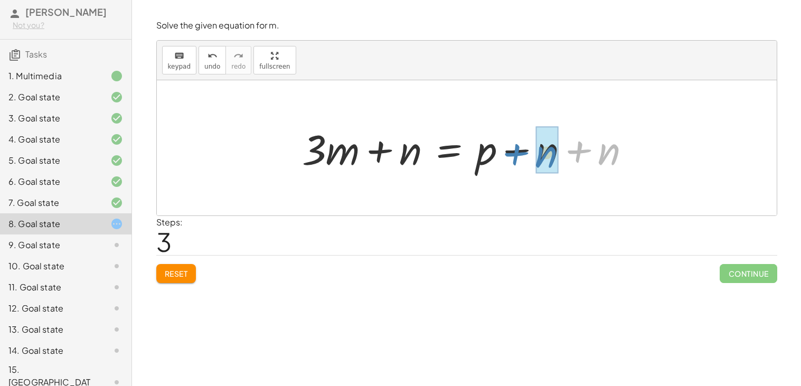
drag, startPoint x: 596, startPoint y: 147, endPoint x: 532, endPoint y: 150, distance: 63.9
click at [532, 150] on div at bounding box center [470, 148] width 347 height 54
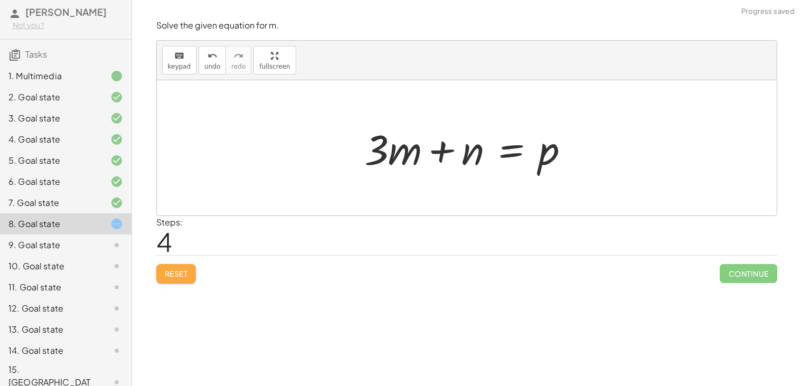
click at [163, 272] on button "Reset" at bounding box center [176, 273] width 40 height 19
click at [513, 155] on div at bounding box center [471, 148] width 224 height 54
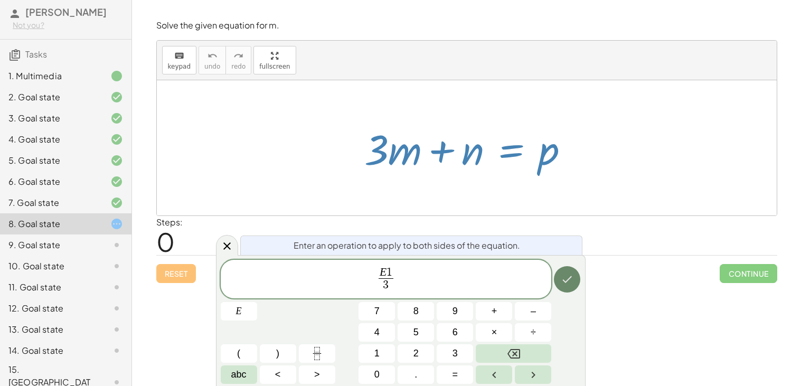
click at [571, 278] on icon "Done" at bounding box center [567, 279] width 13 height 13
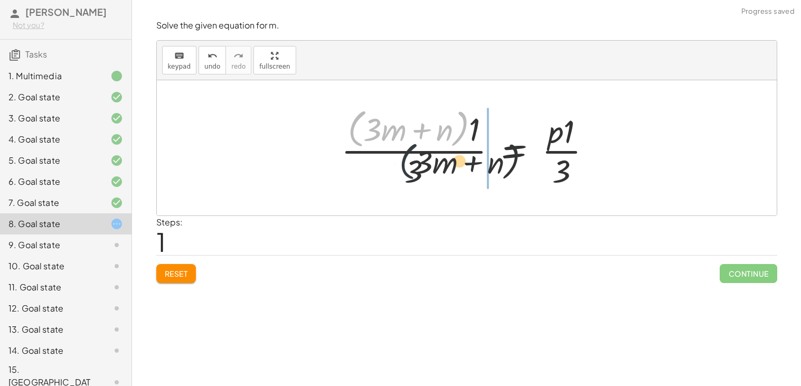
drag, startPoint x: 359, startPoint y: 126, endPoint x: 469, endPoint y: 190, distance: 127.2
click at [469, 190] on div at bounding box center [470, 148] width 269 height 86
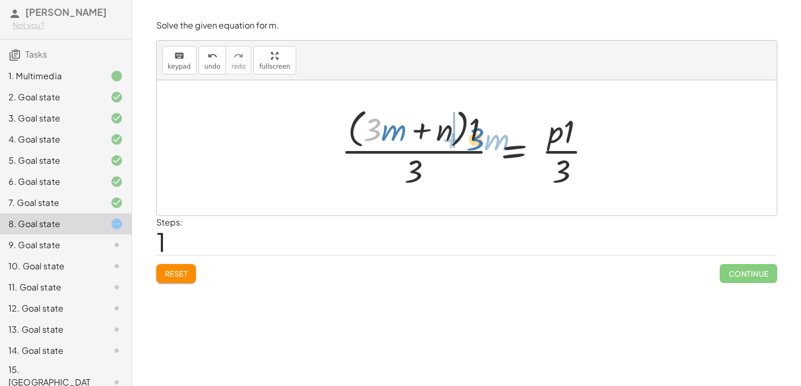
drag, startPoint x: 378, startPoint y: 127, endPoint x: 478, endPoint y: 131, distance: 99.3
click at [478, 131] on div at bounding box center [470, 148] width 269 height 86
drag, startPoint x: 414, startPoint y: 166, endPoint x: 420, endPoint y: 134, distance: 33.2
click at [420, 134] on div at bounding box center [470, 148] width 269 height 86
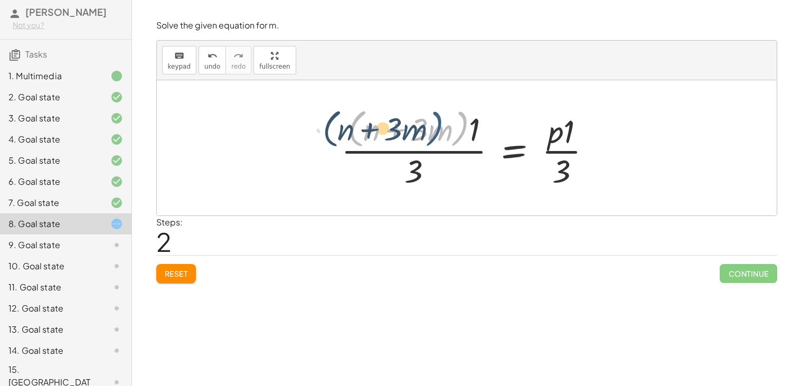
drag, startPoint x: 468, startPoint y: 138, endPoint x: 442, endPoint y: 136, distance: 25.9
click at [442, 136] on div at bounding box center [470, 148] width 269 height 86
drag, startPoint x: 479, startPoint y: 131, endPoint x: 473, endPoint y: 130, distance: 5.4
click at [473, 130] on div at bounding box center [470, 148] width 269 height 86
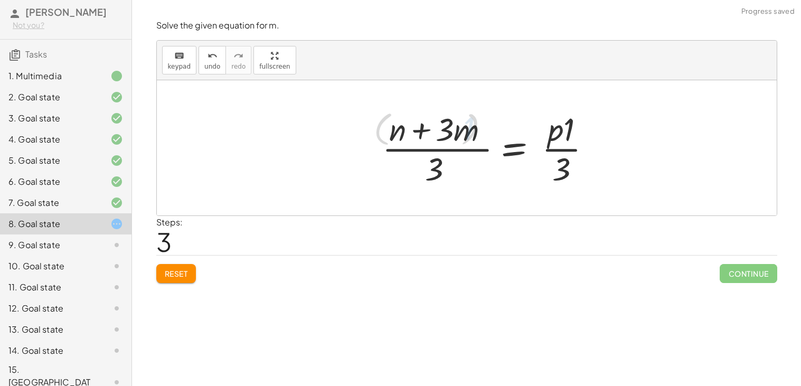
click at [477, 131] on div at bounding box center [491, 147] width 227 height 81
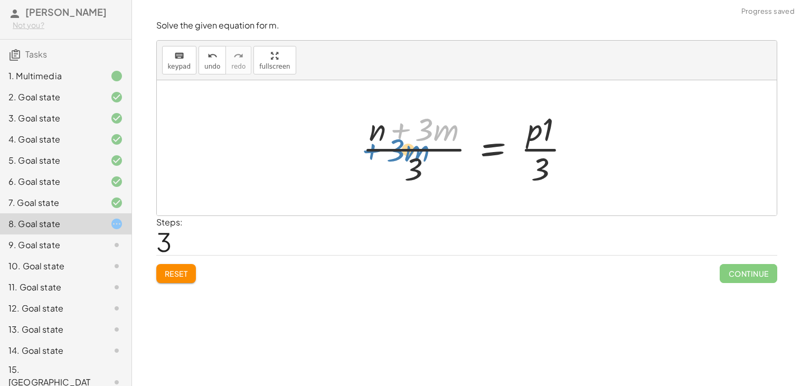
drag, startPoint x: 404, startPoint y: 130, endPoint x: 374, endPoint y: 140, distance: 32.4
click at [374, 140] on div at bounding box center [470, 147] width 227 height 81
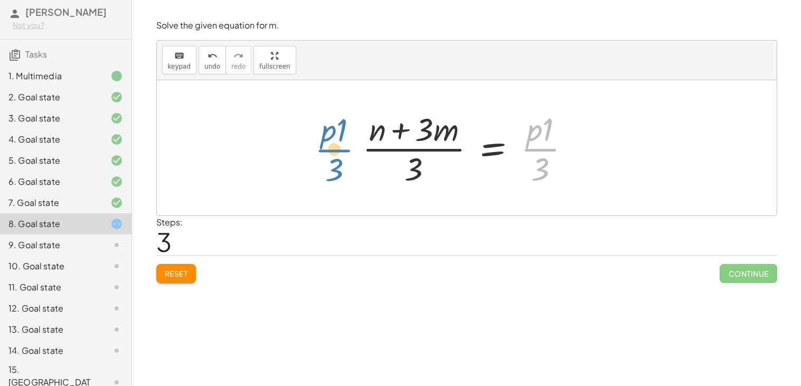
drag, startPoint x: 536, startPoint y: 140, endPoint x: 427, endPoint y: 134, distance: 109.5
click at [427, 134] on div at bounding box center [470, 147] width 227 height 81
click at [0, 0] on div "Solve the given equation for m. keyboard keypad undo undo redo redo fullscreen …" at bounding box center [0, 0] width 0 height 0
click at [188, 281] on button "Reset" at bounding box center [176, 273] width 40 height 19
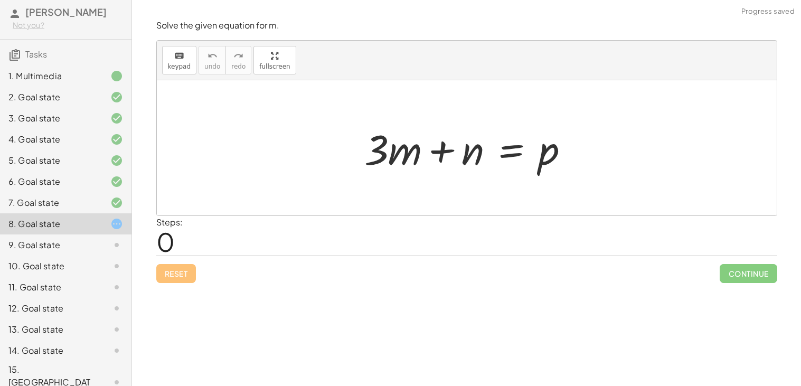
click at [33, 277] on div "9. Goal state" at bounding box center [65, 287] width 131 height 21
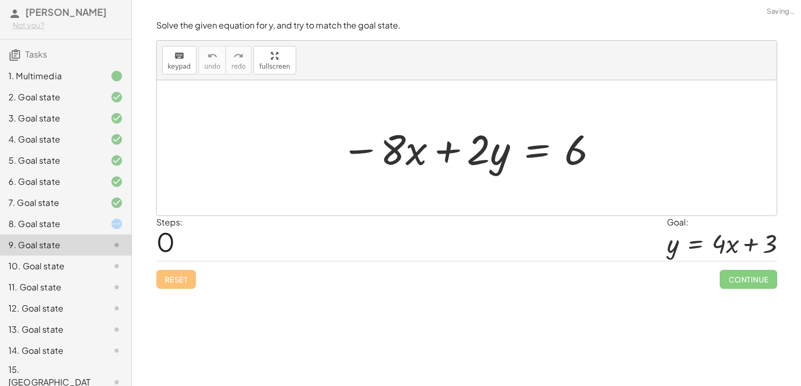
click at [74, 319] on div "11. Goal state" at bounding box center [65, 329] width 131 height 21
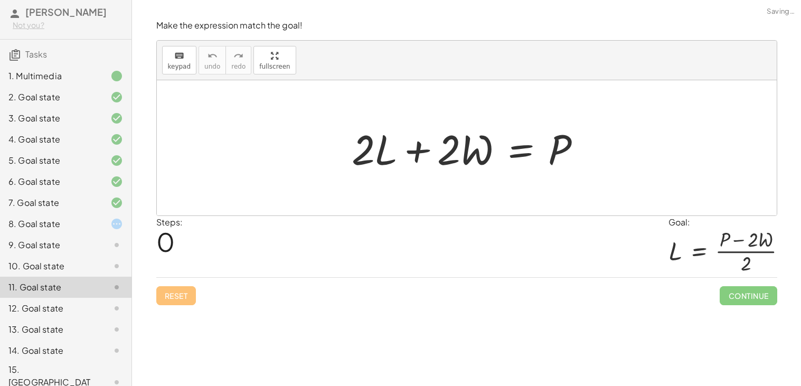
click at [48, 340] on div "12. Goal state" at bounding box center [65, 350] width 131 height 21
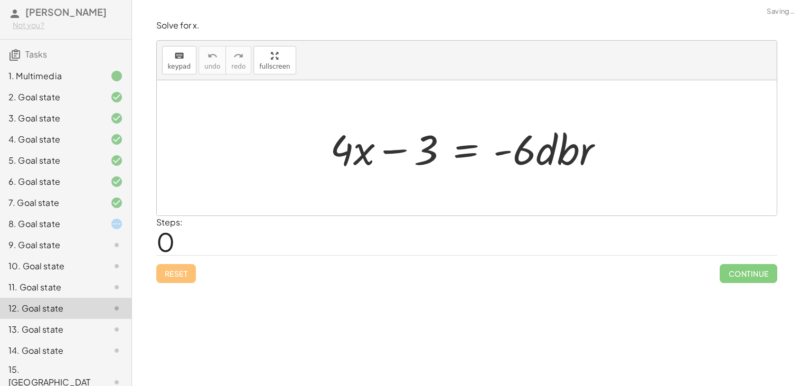
click at [61, 333] on div "13. Goal state" at bounding box center [50, 329] width 85 height 13
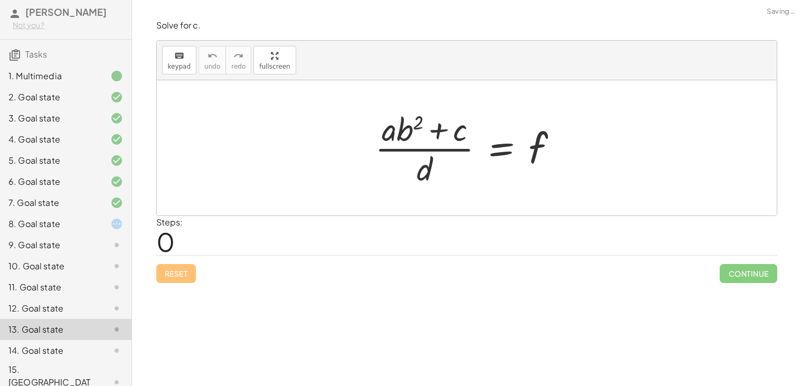
click at [46, 305] on div "12. Goal state" at bounding box center [50, 308] width 85 height 13
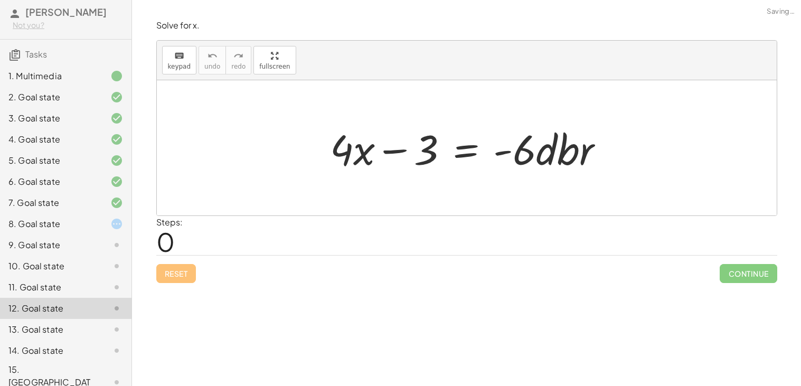
click at [56, 326] on div "13. Goal state" at bounding box center [50, 329] width 85 height 13
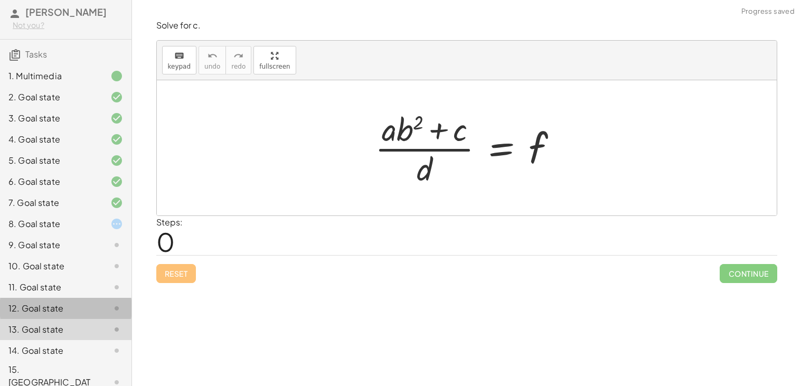
click at [28, 340] on div "12. Goal state" at bounding box center [65, 350] width 131 height 21
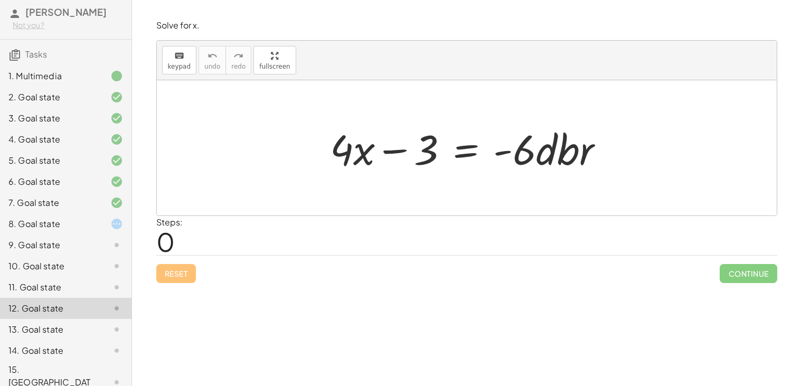
click at [100, 226] on div at bounding box center [108, 223] width 30 height 13
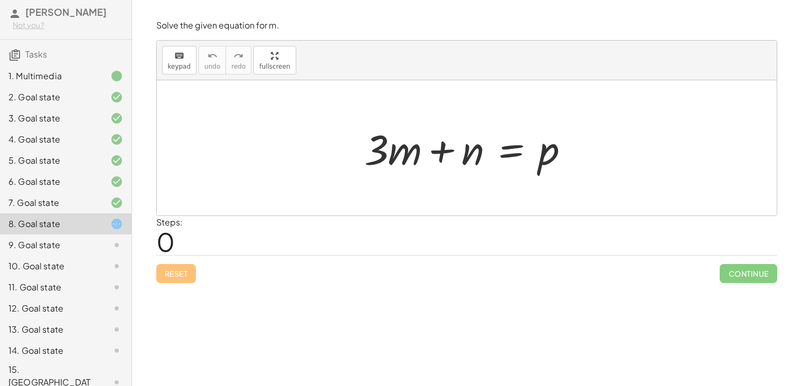
click at [87, 202] on div "7. Goal state" at bounding box center [50, 202] width 85 height 13
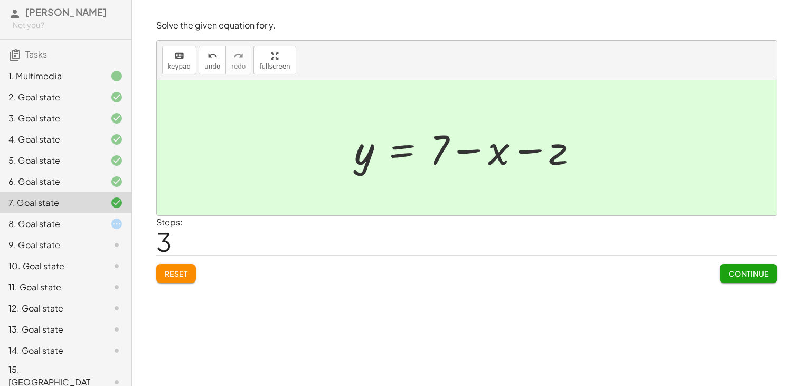
click at [302, 239] on div "Steps: 3" at bounding box center [466, 235] width 621 height 39
click at [69, 226] on div "8. Goal state" at bounding box center [50, 223] width 85 height 13
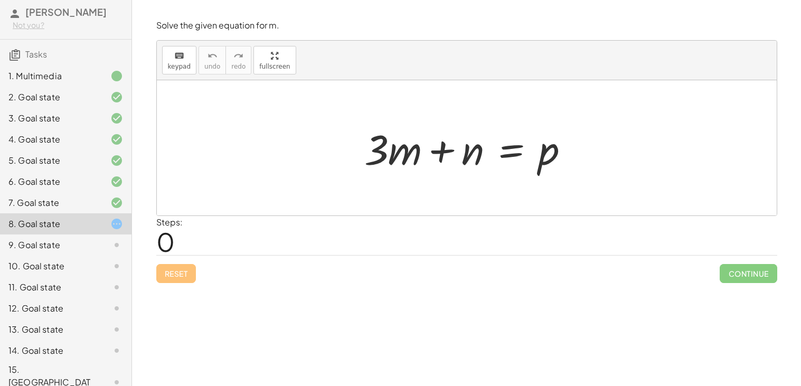
click at [30, 340] on div "12. Goal state" at bounding box center [65, 350] width 131 height 21
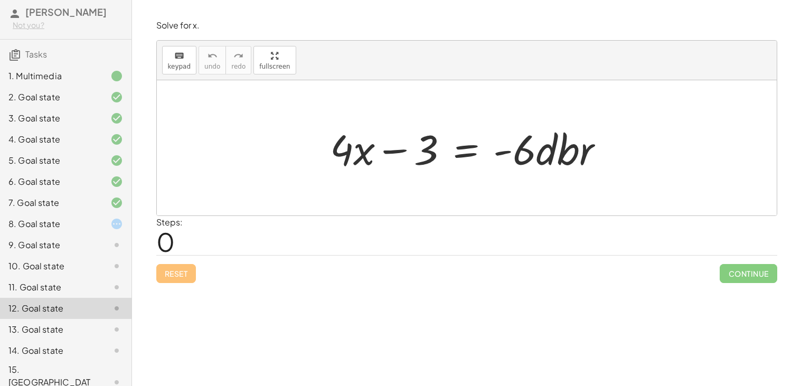
click at [18, 326] on div "13. Goal state" at bounding box center [50, 329] width 85 height 13
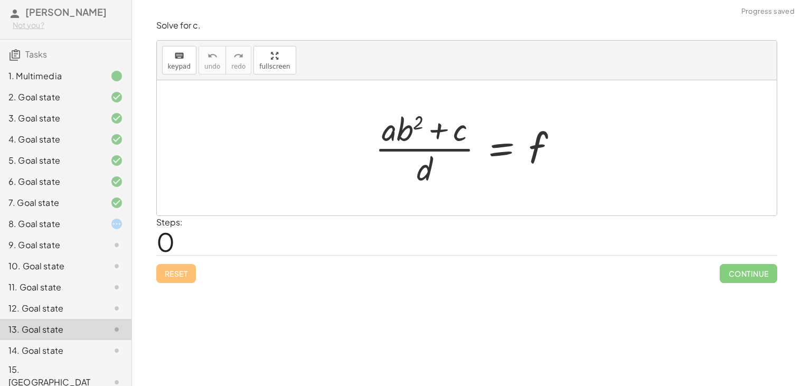
click at [10, 344] on div "14. Goal state" at bounding box center [50, 350] width 85 height 13
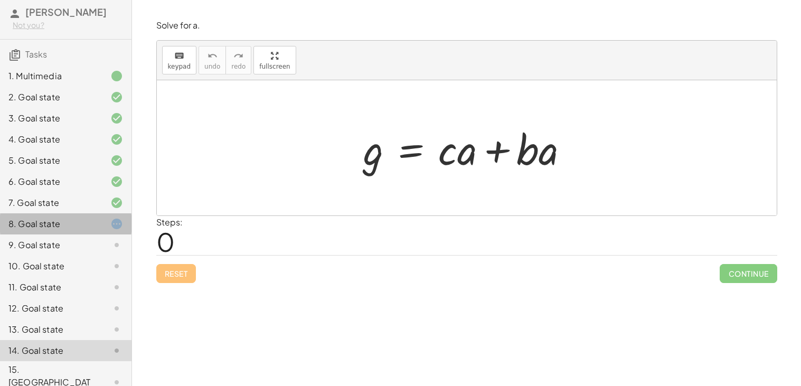
click at [33, 224] on div "8. Goal state" at bounding box center [50, 223] width 85 height 13
